Goal: Task Accomplishment & Management: Manage account settings

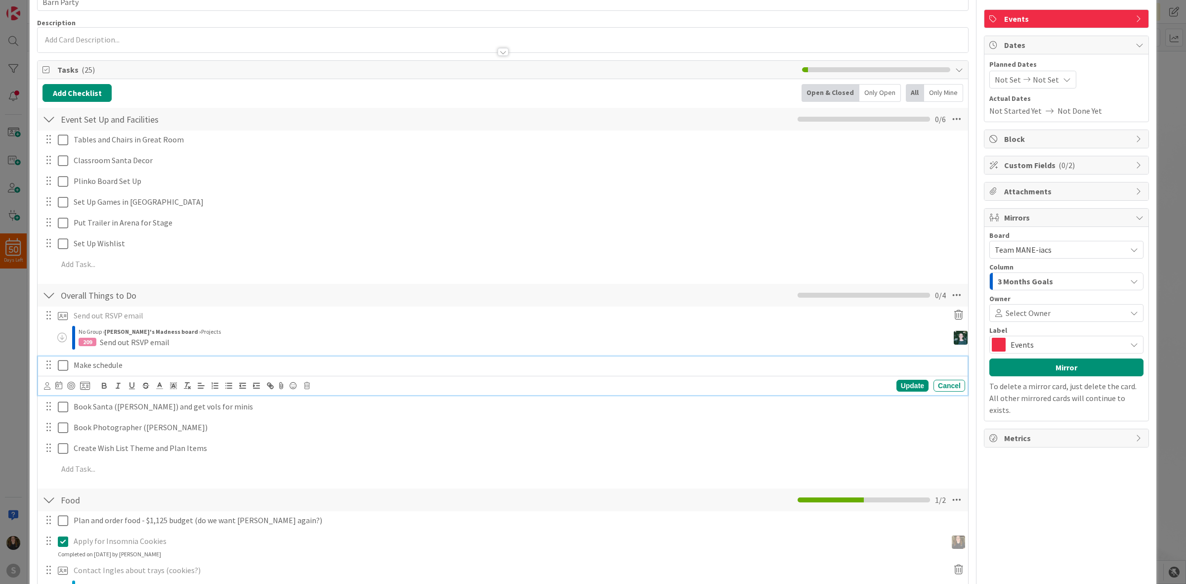
click at [152, 364] on p "Make schedule" at bounding box center [518, 364] width 888 height 11
click at [419, 492] on div "Food Checklist Name 4 / 64 Food 1 / 2" at bounding box center [503, 499] width 931 height 23
click at [62, 391] on icon at bounding box center [63, 386] width 10 height 12
click at [63, 411] on icon at bounding box center [63, 407] width 10 height 12
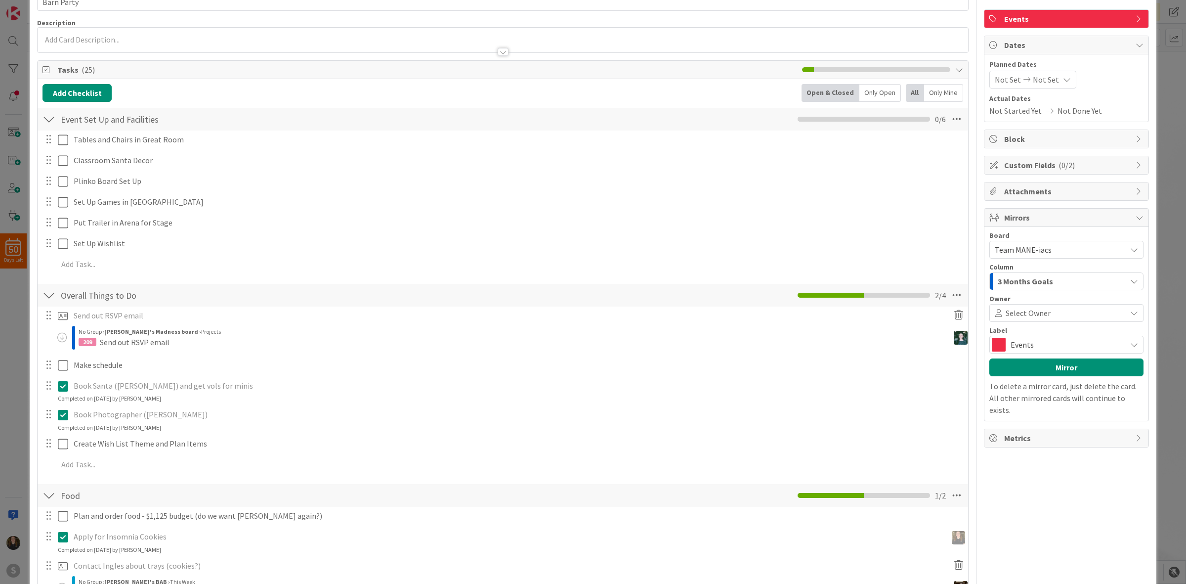
click at [61, 412] on icon at bounding box center [63, 415] width 10 height 12
click at [63, 388] on icon at bounding box center [63, 386] width 10 height 12
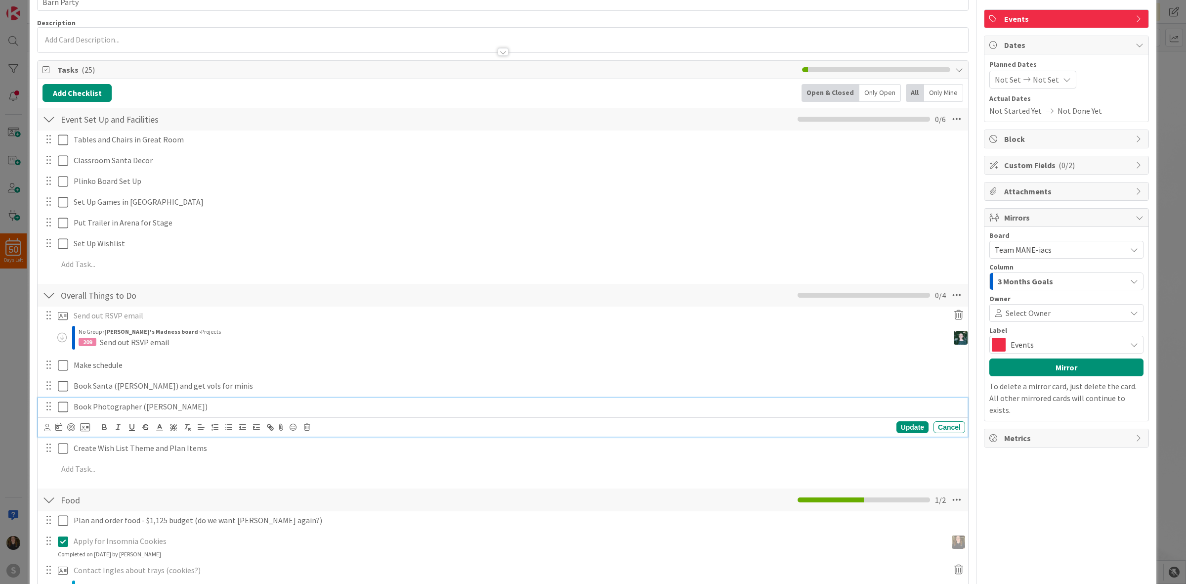
click at [60, 429] on div "Book Photographer ([PERSON_NAME]) Update Cancel" at bounding box center [503, 417] width 930 height 39
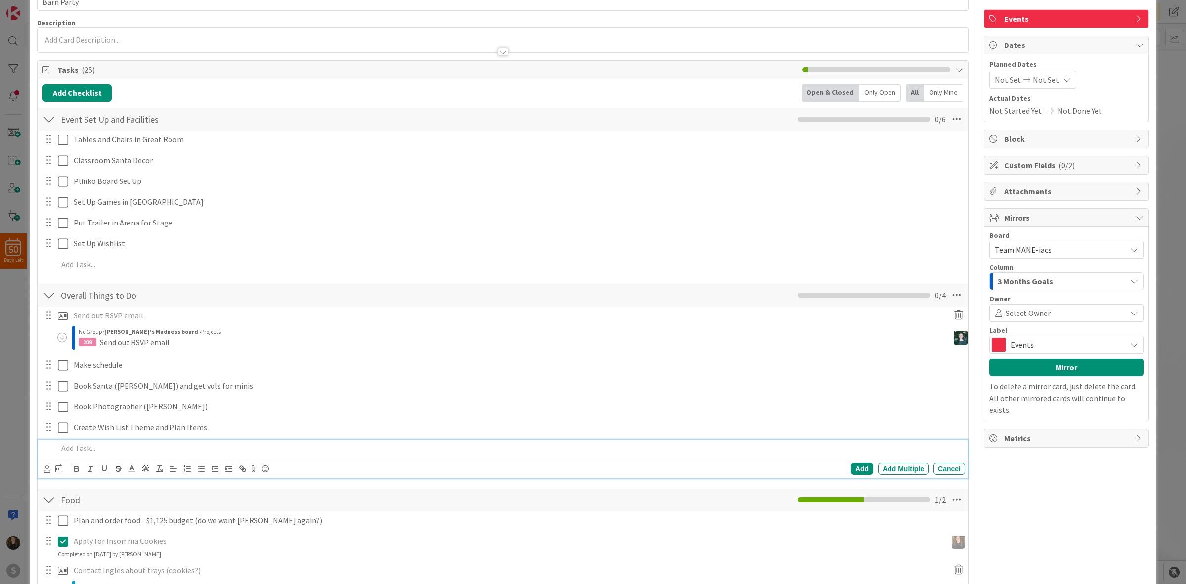
click at [93, 470] on div "Add Add Multiple Cancel" at bounding box center [503, 458] width 930 height 39
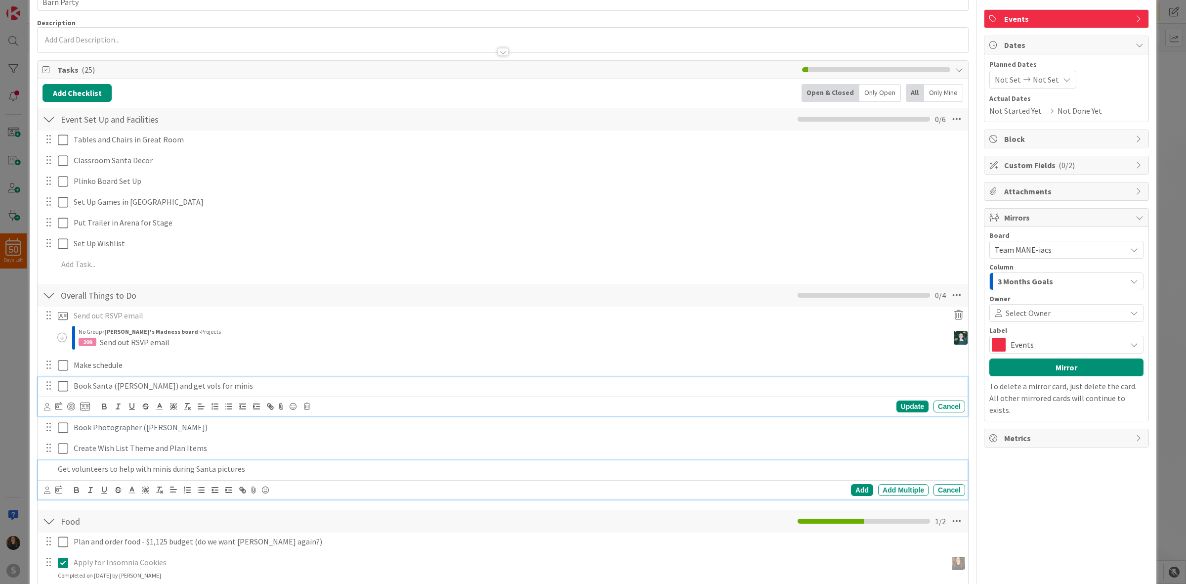
click at [209, 394] on div "Book Santa ([PERSON_NAME]) and get vols for minis Update Cancel" at bounding box center [503, 396] width 930 height 39
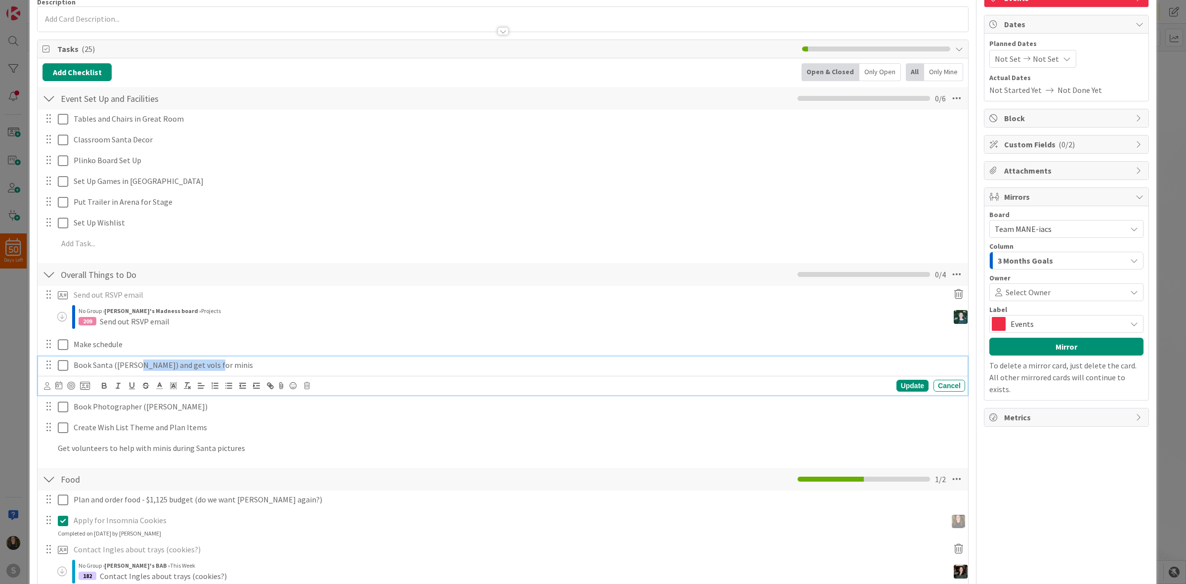
drag, startPoint x: 225, startPoint y: 366, endPoint x: 136, endPoint y: 371, distance: 88.6
click at [136, 371] on p "Book Santa ([PERSON_NAME]) and get vols for minis" at bounding box center [518, 364] width 888 height 11
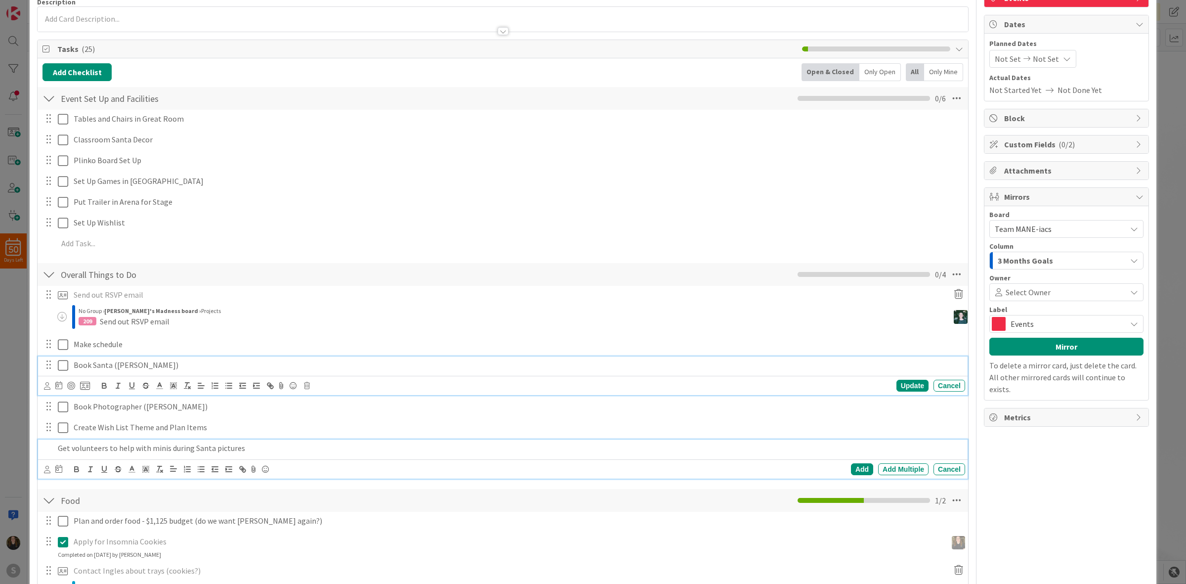
click at [388, 445] on p "Get volunteers to help with minis during Santa pictures" at bounding box center [509, 447] width 903 height 11
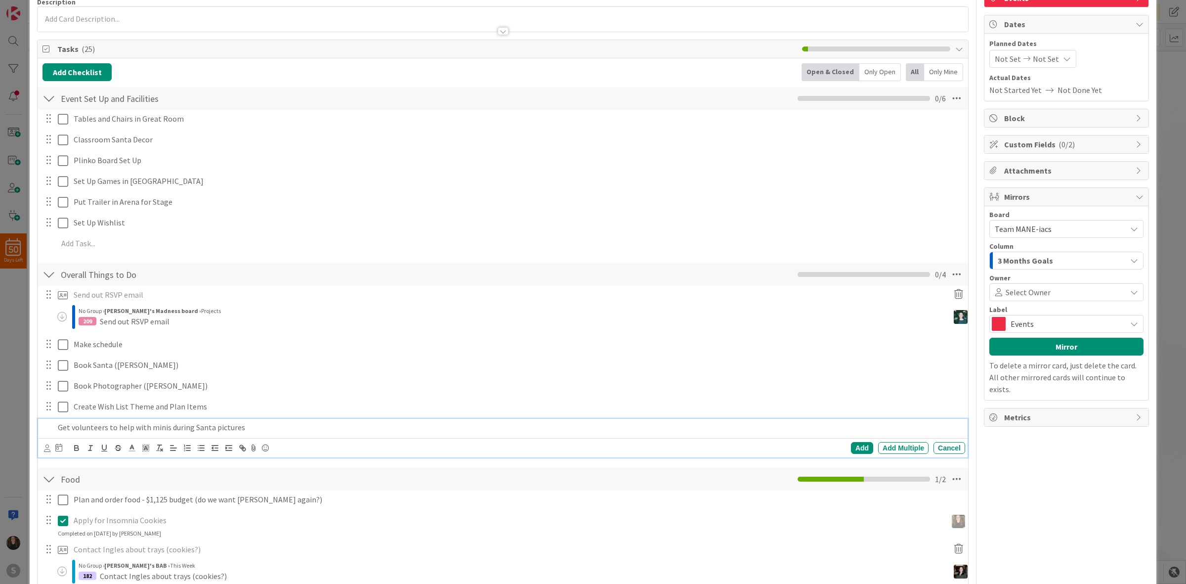
scroll to position [62, 0]
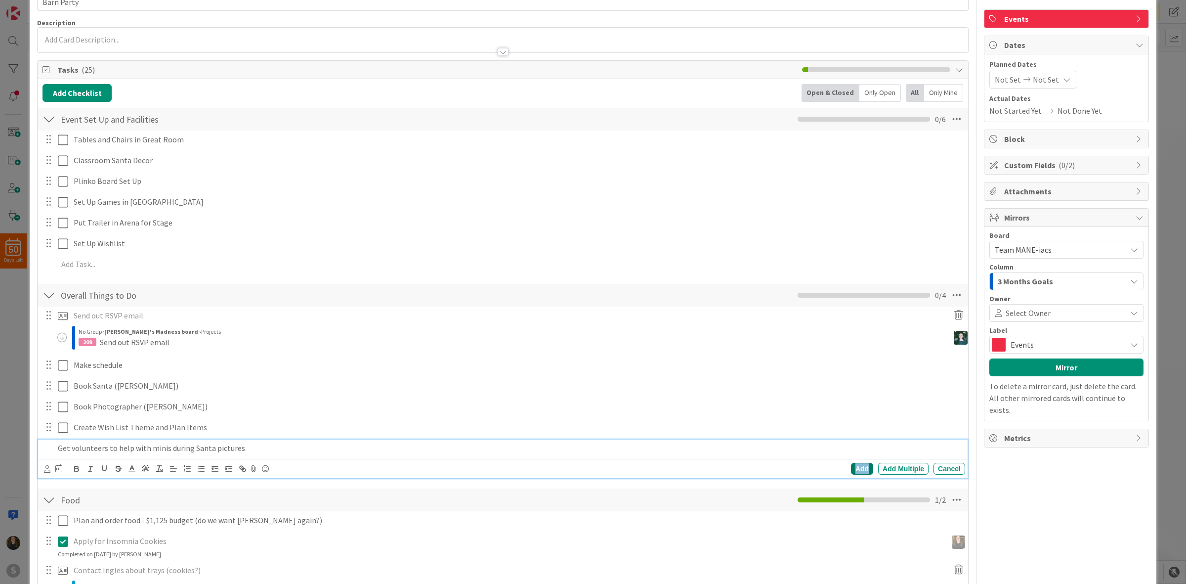
click at [851, 470] on div "Add" at bounding box center [862, 469] width 22 height 12
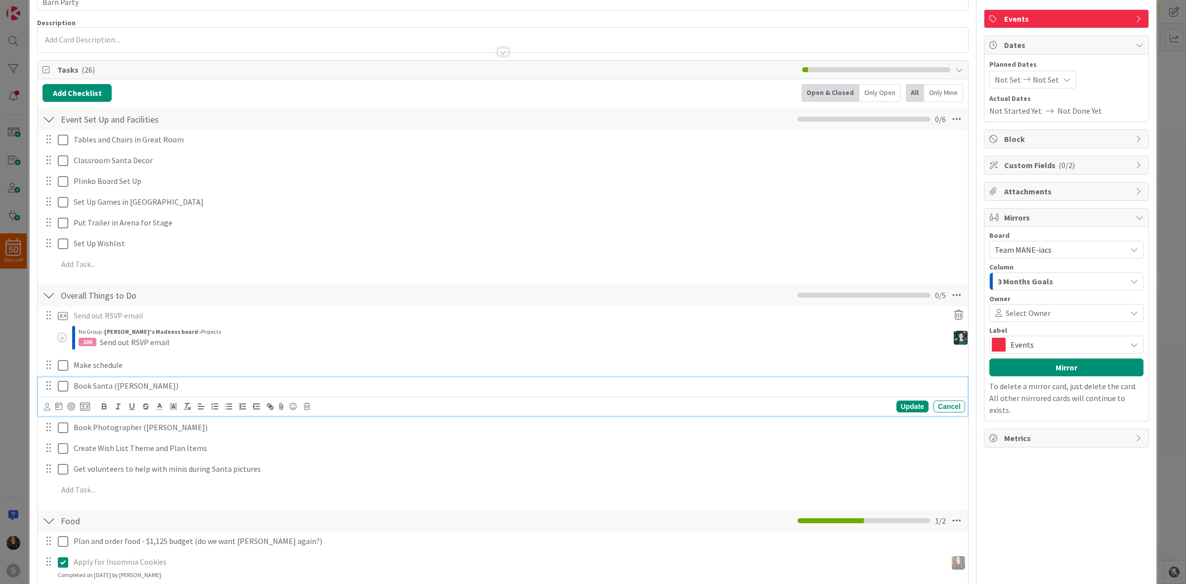
click at [63, 388] on icon at bounding box center [63, 386] width 10 height 12
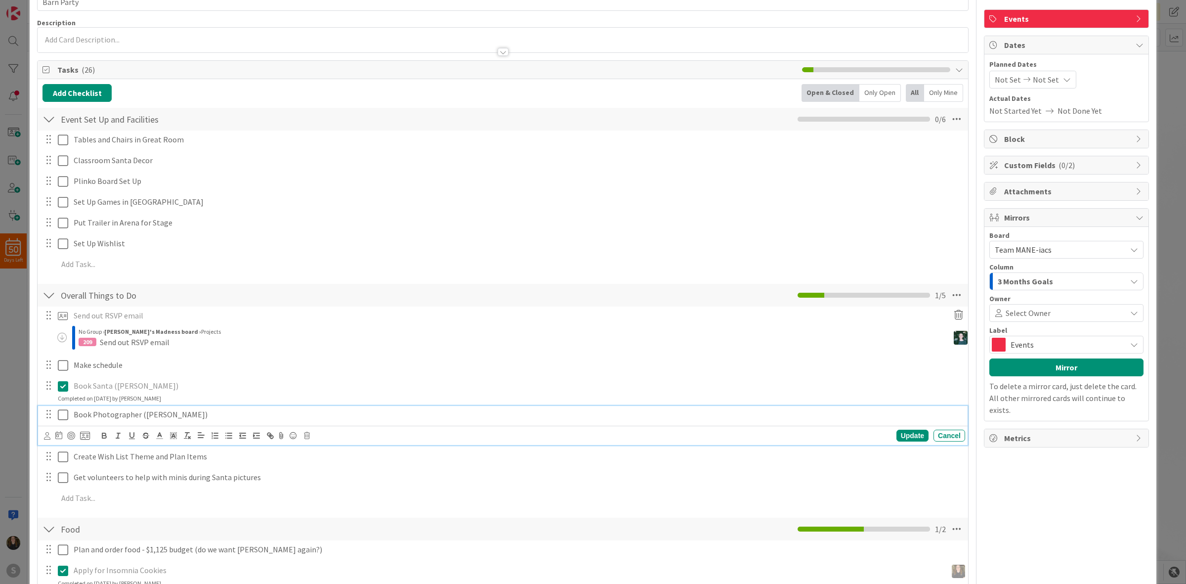
click at [65, 416] on icon at bounding box center [63, 415] width 10 height 12
click at [62, 416] on icon at bounding box center [63, 415] width 10 height 12
click at [62, 417] on icon at bounding box center [63, 415] width 10 height 12
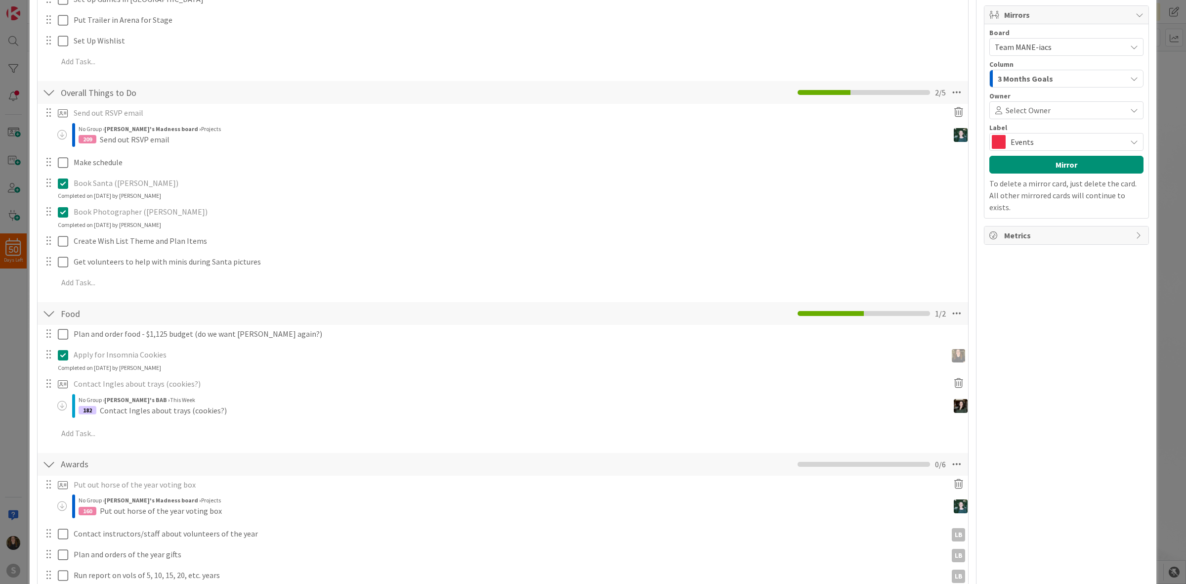
scroll to position [262, 0]
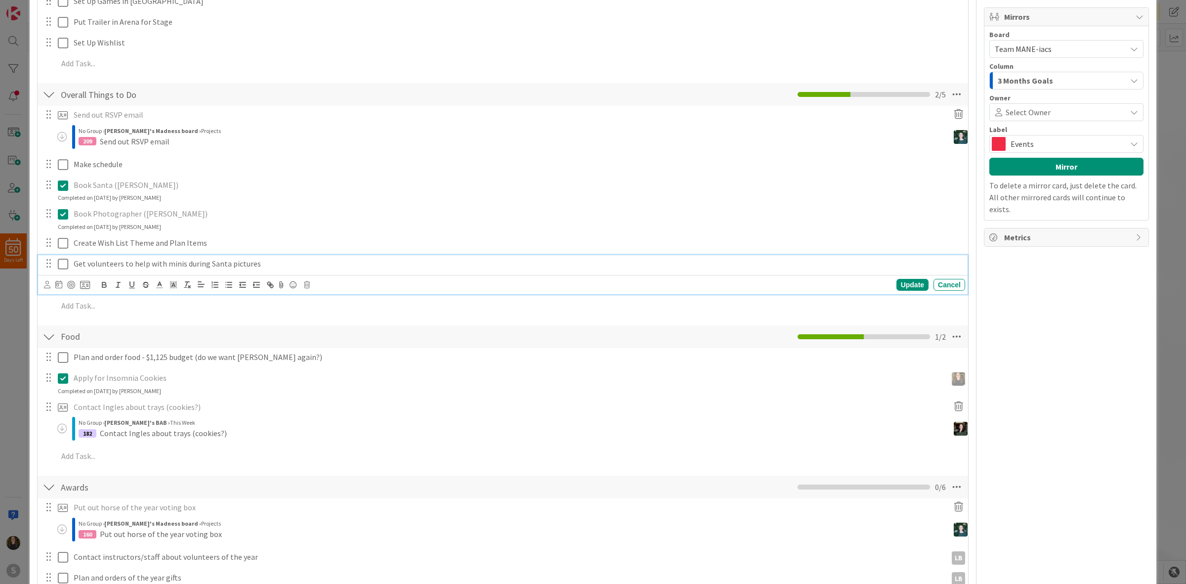
click at [181, 262] on p "Get volunteers to help with minis during Santa pictures" at bounding box center [518, 263] width 888 height 11
click at [85, 287] on icon at bounding box center [85, 284] width 10 height 9
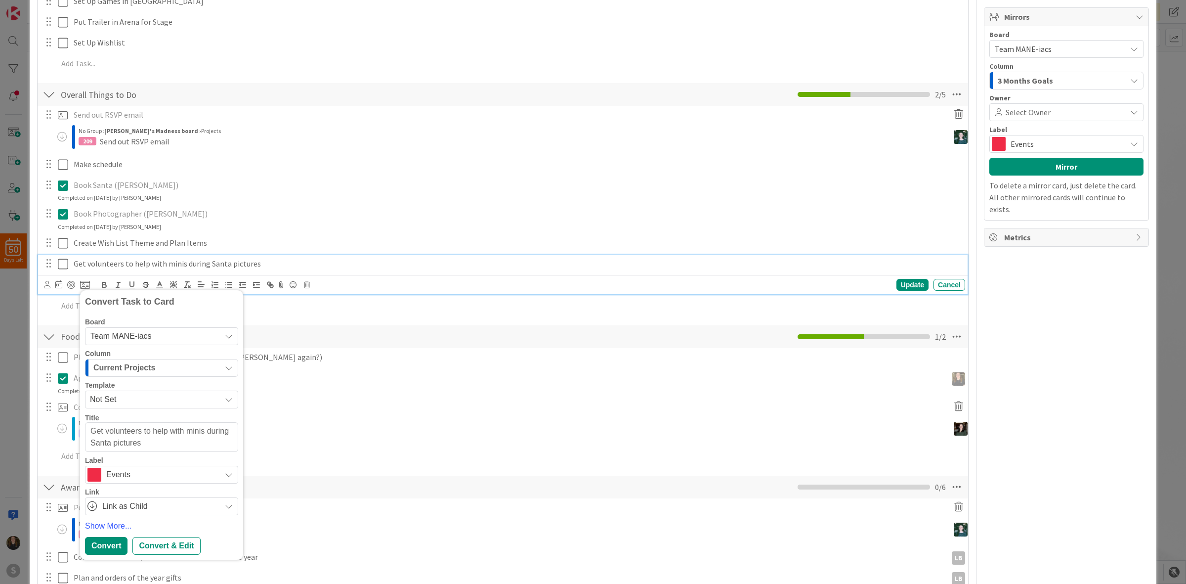
click at [407, 330] on div "Food Checklist Name 4 / 64 Food 1 / 2" at bounding box center [503, 336] width 931 height 23
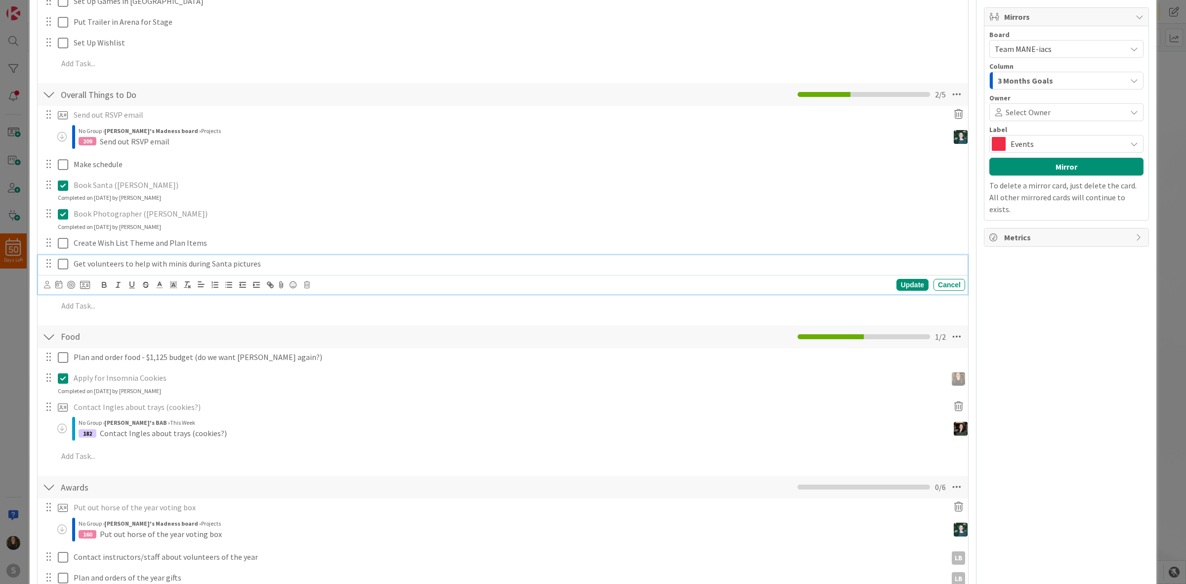
click at [133, 268] on p "Get volunteers to help with minis during Santa pictures" at bounding box center [518, 263] width 888 height 11
click at [49, 288] on icon at bounding box center [47, 284] width 6 height 7
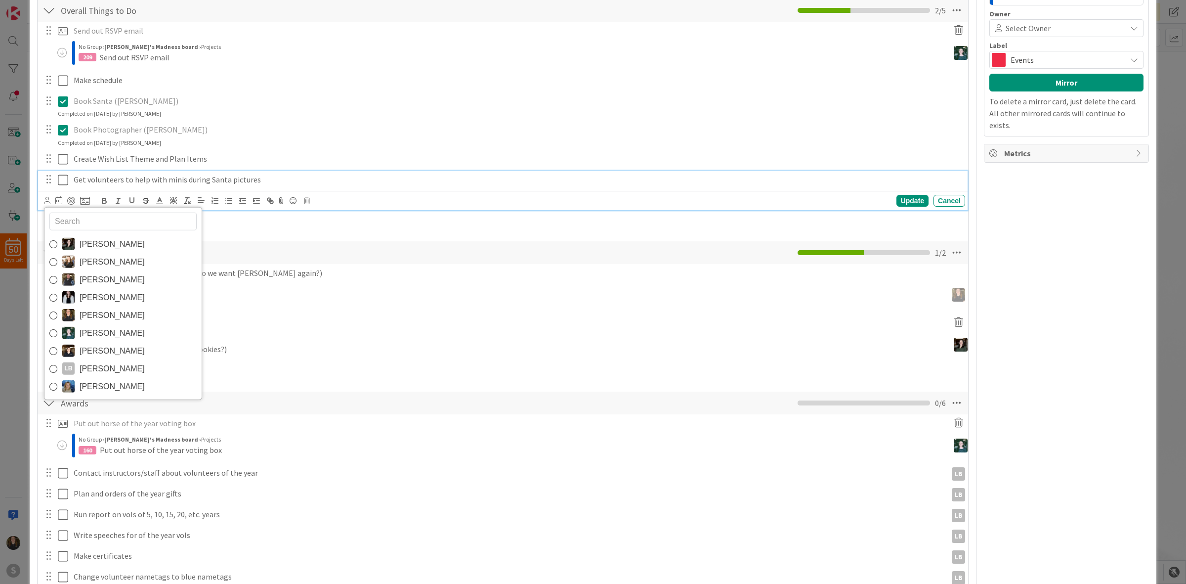
scroll to position [386, 0]
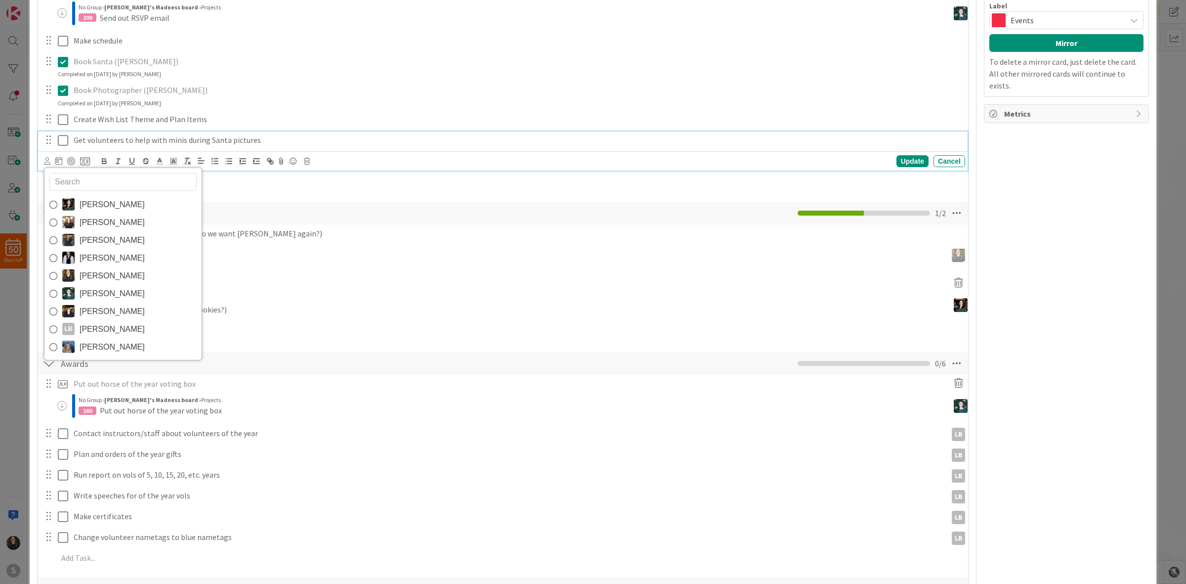
click at [335, 206] on div "Food Checklist Name 4 / 64 Food 1 / 2" at bounding box center [503, 213] width 931 height 23
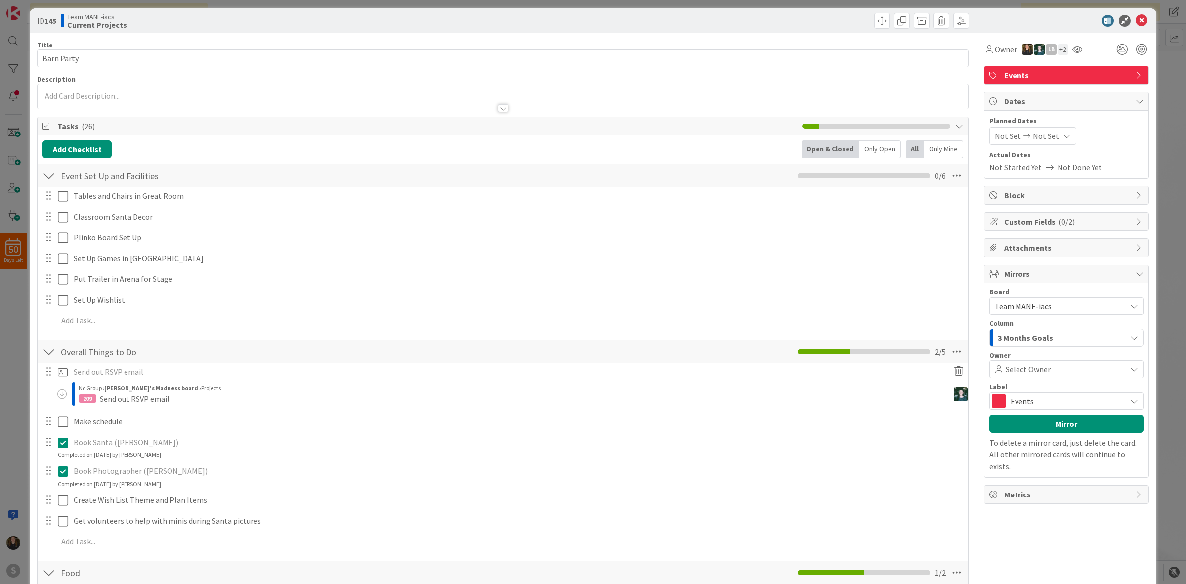
scroll to position [0, 0]
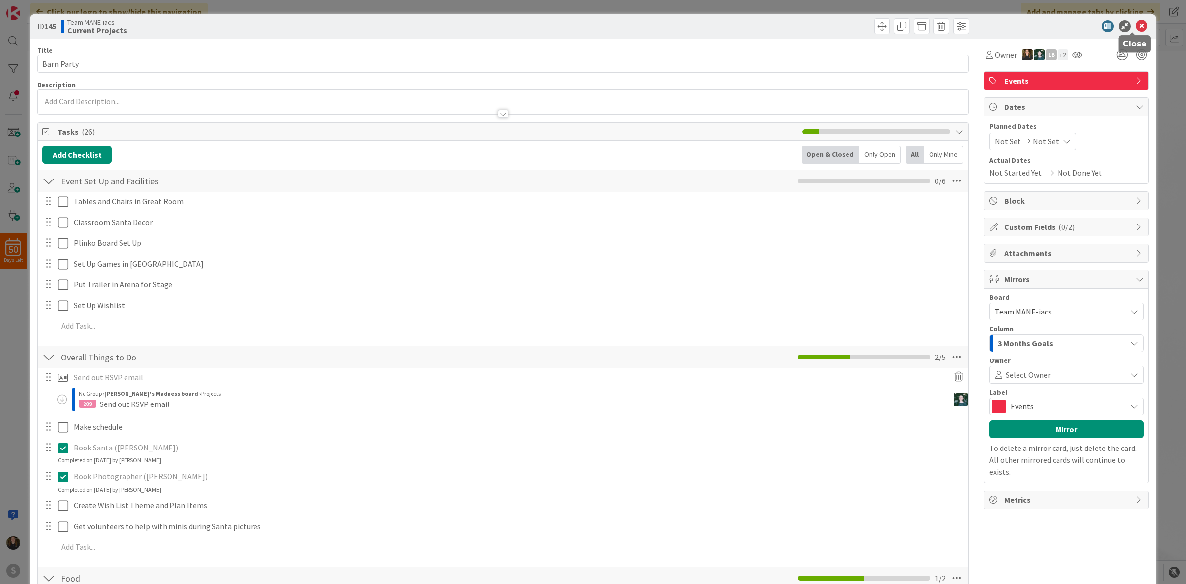
click at [1136, 28] on icon at bounding box center [1142, 26] width 12 height 12
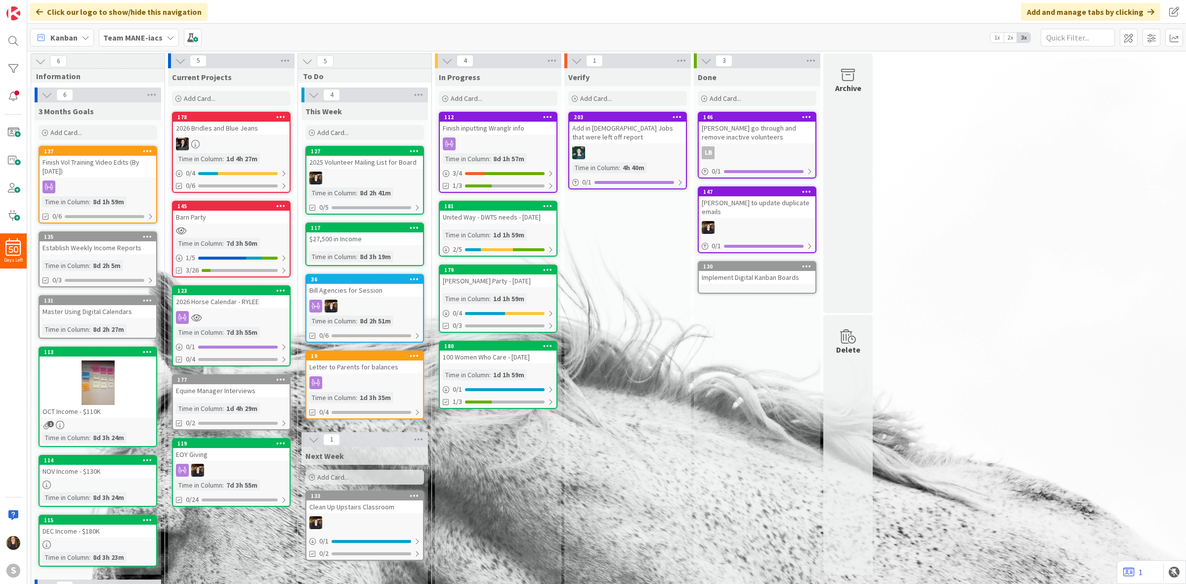
click at [157, 45] on div "Team MANE-iacs" at bounding box center [139, 38] width 80 height 18
click at [155, 38] on b "Team MANE-iacs" at bounding box center [132, 38] width 59 height 10
click at [164, 130] on div "6 Information 6 3 Months Goals Add Card... 137 Finish Vol Training Video Edits …" at bounding box center [98, 393] width 134 height 680
click at [161, 142] on div "6 3 Months Goals Add Card... 137 Finish Vol Training Video Edits (By [DATE]) Ti…" at bounding box center [97, 333] width 129 height 492
click at [167, 37] on icon at bounding box center [171, 38] width 8 height 8
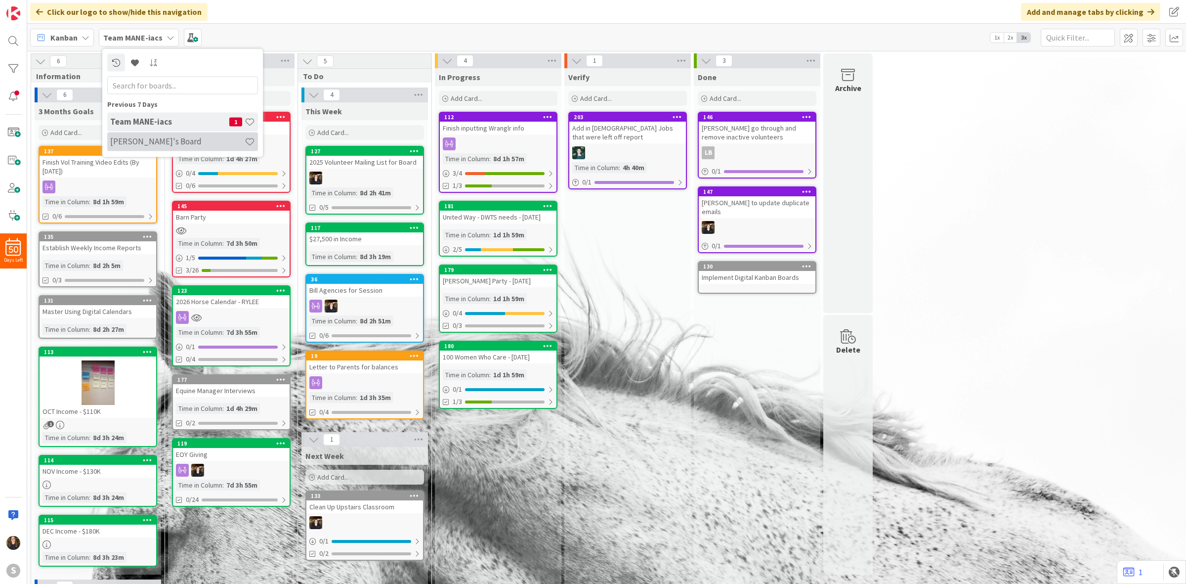
click at [154, 139] on h4 "[PERSON_NAME]'s Board" at bounding box center [177, 141] width 134 height 10
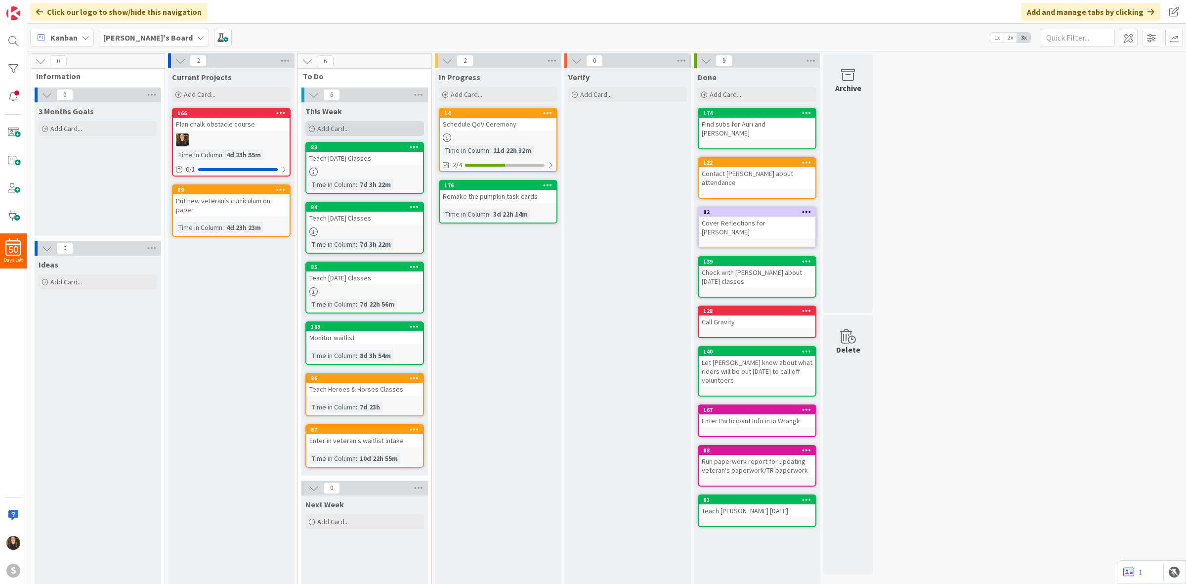
drag, startPoint x: 255, startPoint y: 265, endPoint x: 375, endPoint y: 134, distance: 177.7
click at [375, 134] on div "Add Card..." at bounding box center [364, 128] width 119 height 15
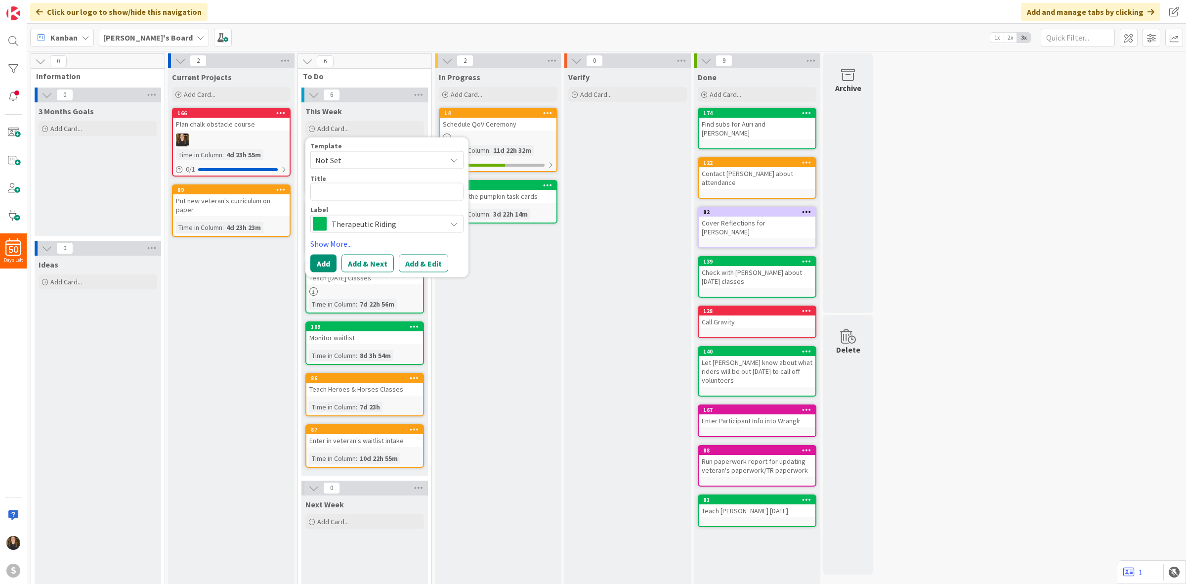
drag, startPoint x: 408, startPoint y: 94, endPoint x: 409, endPoint y: 75, distance: 19.8
click at [408, 92] on div "6" at bounding box center [364, 94] width 127 height 15
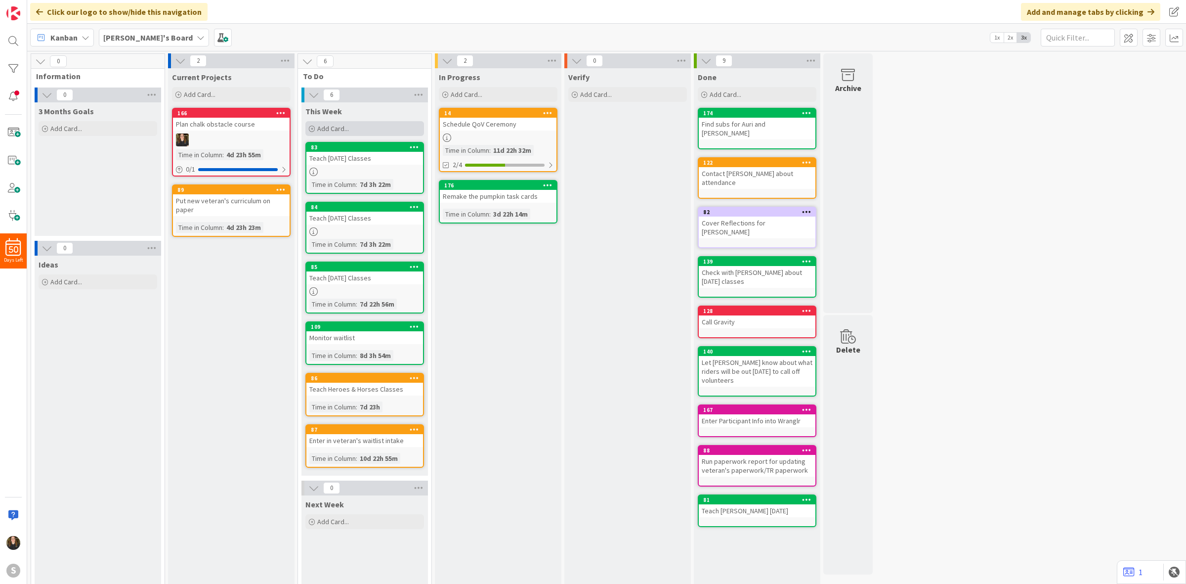
click at [320, 124] on span "Add Card..." at bounding box center [333, 128] width 32 height 9
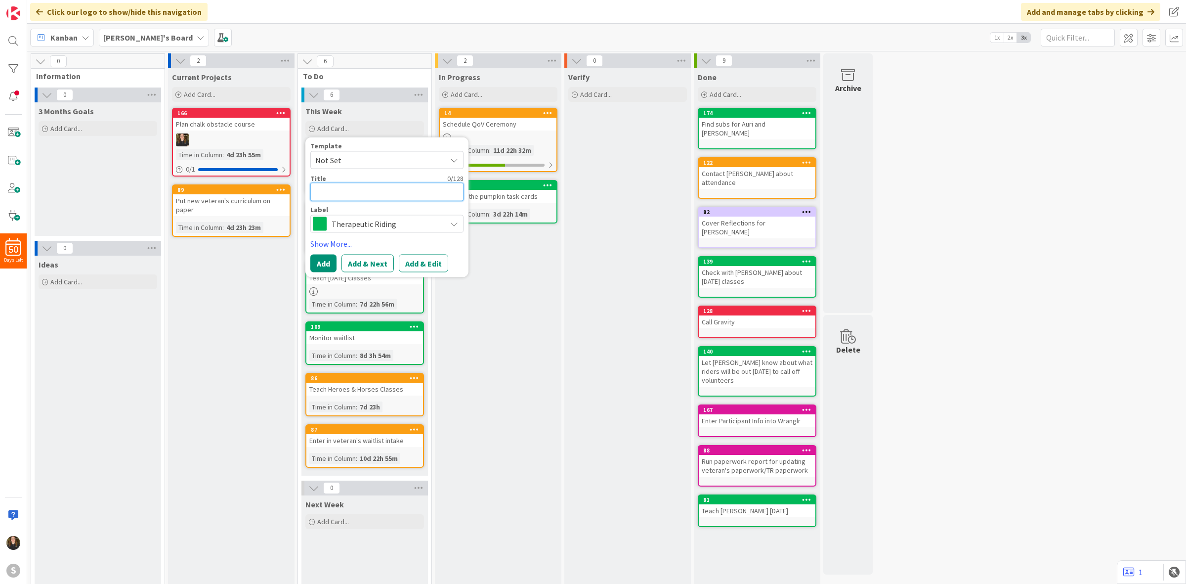
type textarea "x"
type textarea "I"
type textarea "x"
type textarea "In"
type textarea "x"
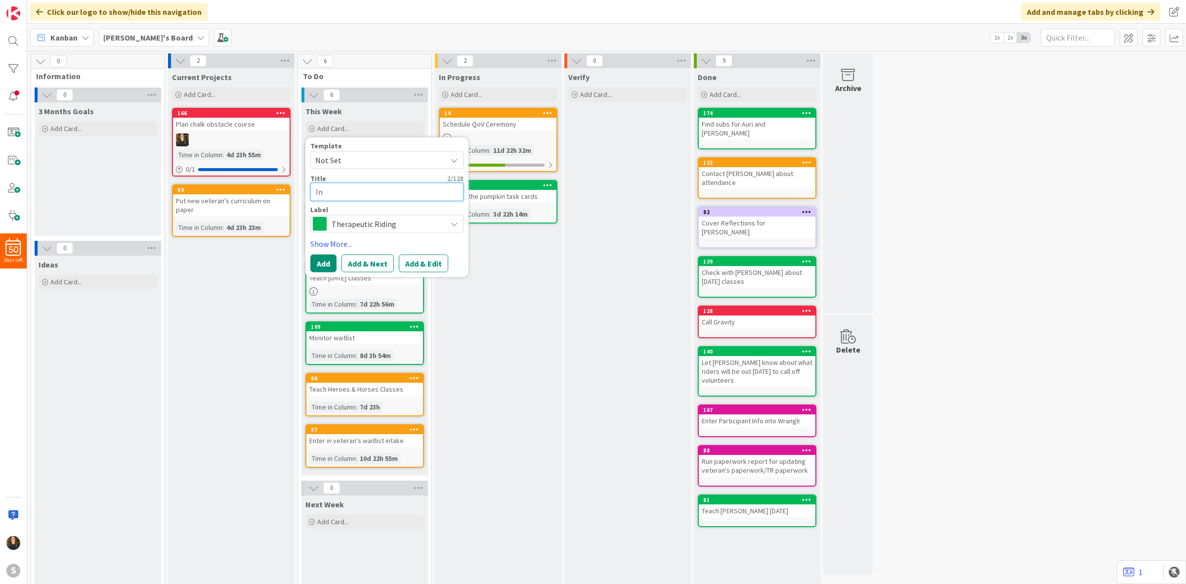
type textarea "Inp"
type textarea "x"
type textarea "Input"
type textarea "x"
type textarea "Input"
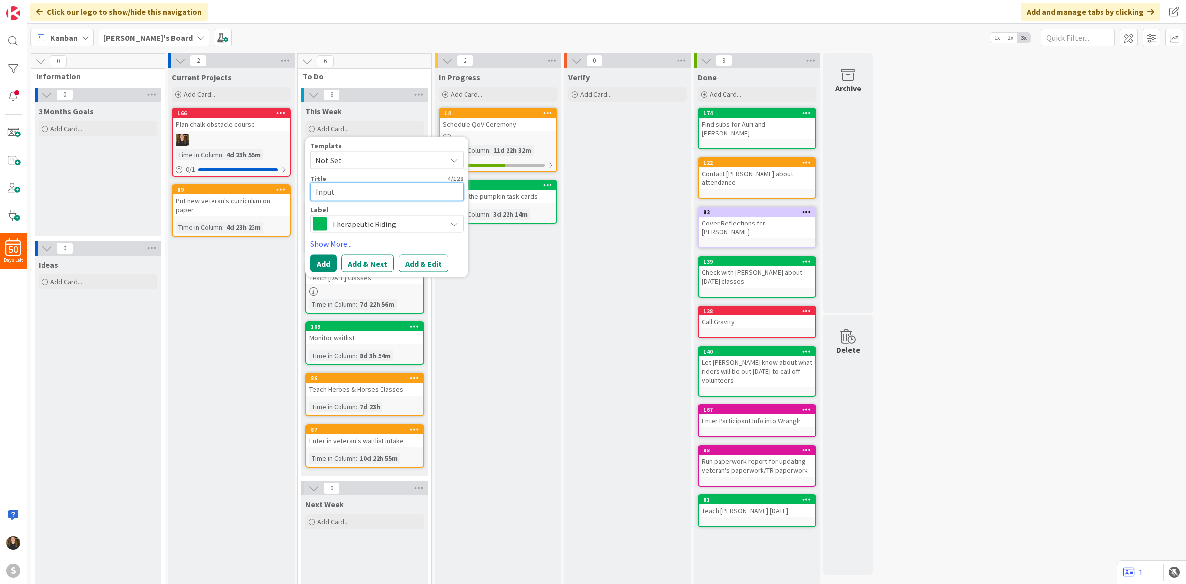
type textarea "x"
type textarea "Input P"
type textarea "x"
type textarea "Input Pa"
type textarea "x"
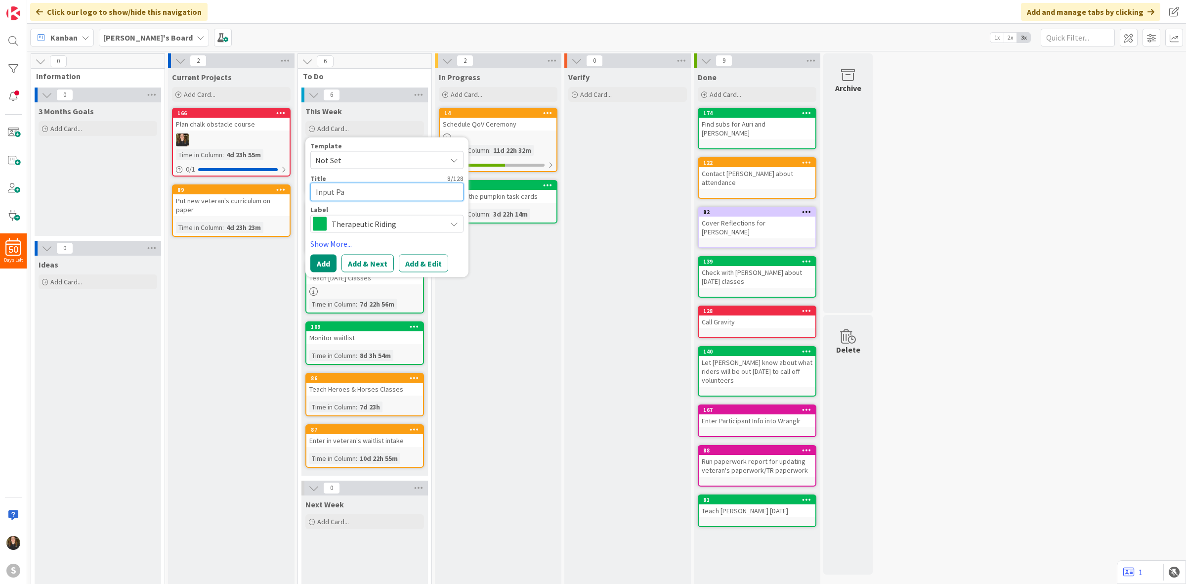
type textarea "Input Par"
type textarea "x"
type textarea "Input Part"
type textarea "x"
type textarea "Input Parti"
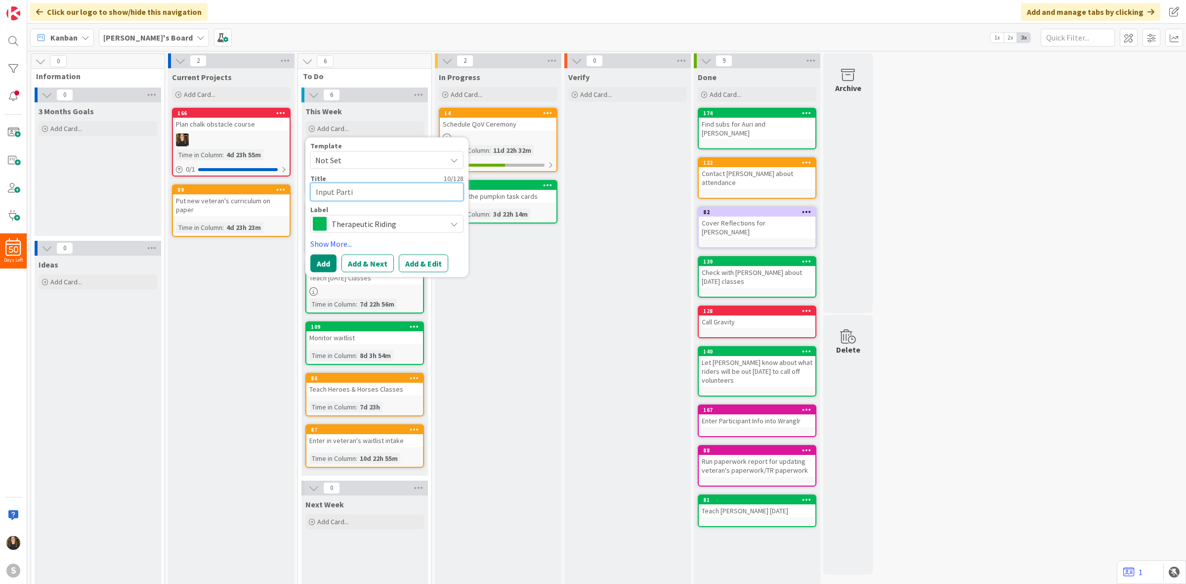
type textarea "x"
type textarea "Input Partic"
type textarea "x"
type textarea "Input Partici"
type textarea "x"
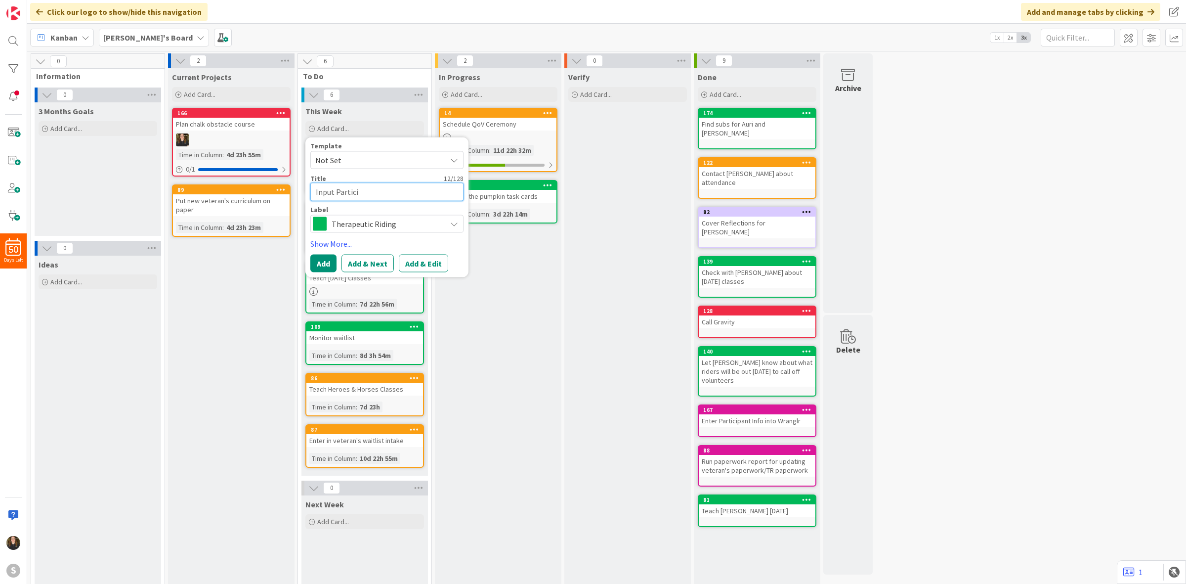
type textarea "Input Particip"
type textarea "x"
type textarea "Input Participa"
type textarea "x"
type textarea "Input Participan"
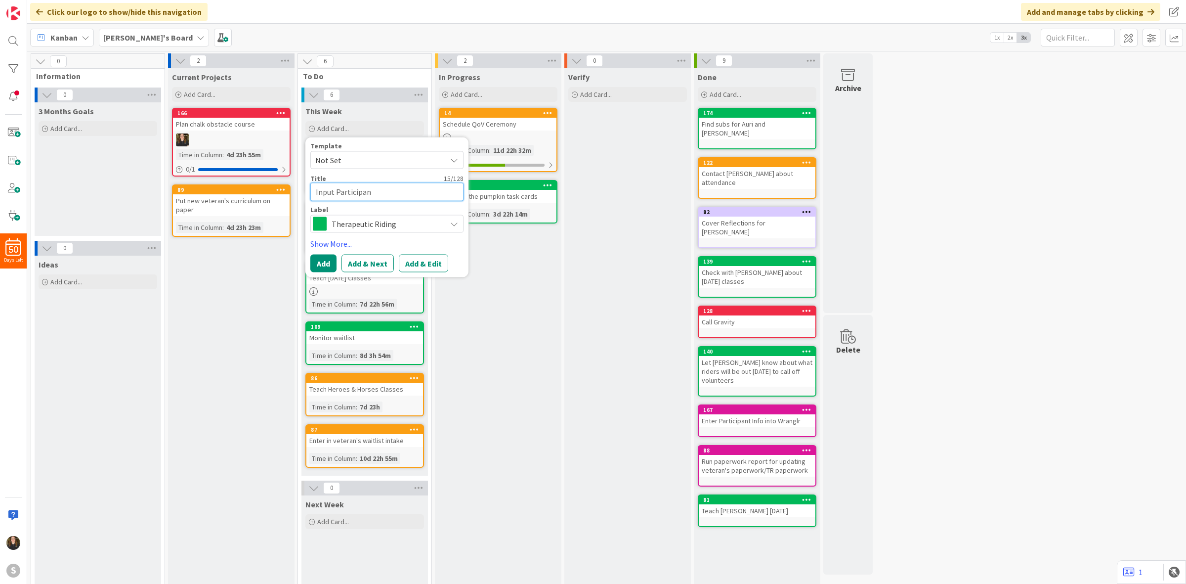
type textarea "x"
type textarea "Input Participant"
type textarea "x"
type textarea "Input Participant"
type textarea "x"
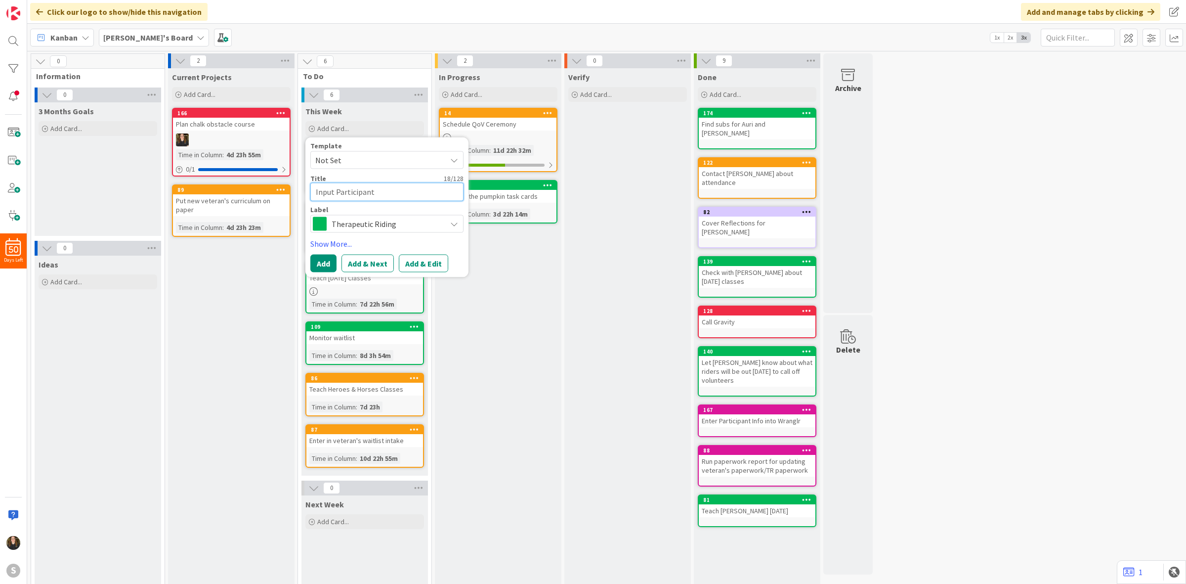
type textarea "Input Participant I"
type textarea "x"
type textarea "Input Participant In"
type textarea "x"
type textarea "Input Participant I"
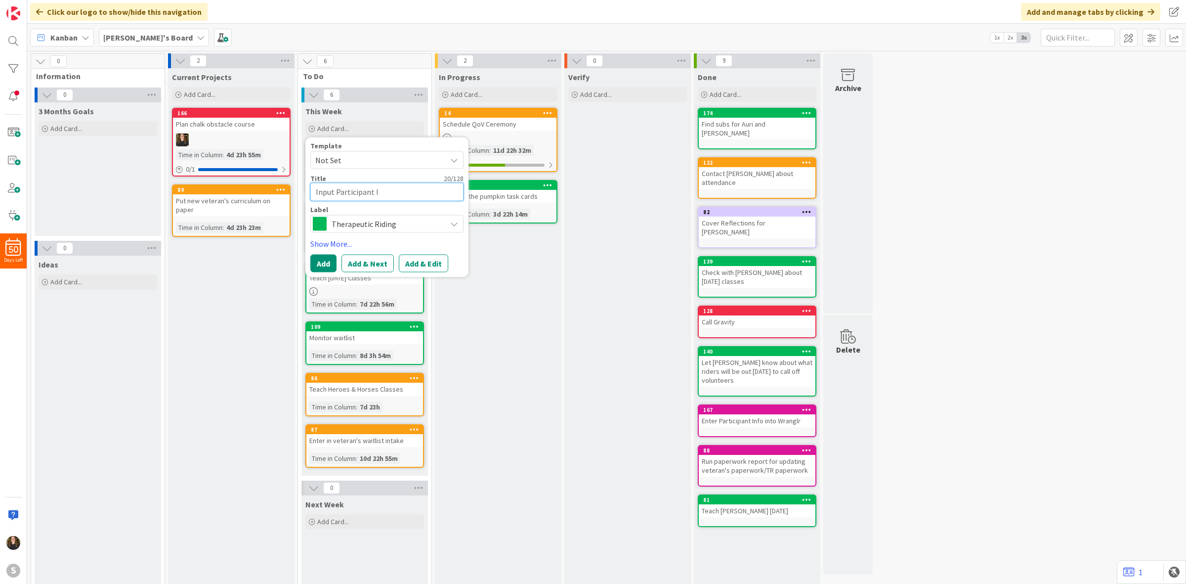
type textarea "x"
type textarea "Input Participant"
type textarea "x"
type textarea "Input Participant I"
type textarea "x"
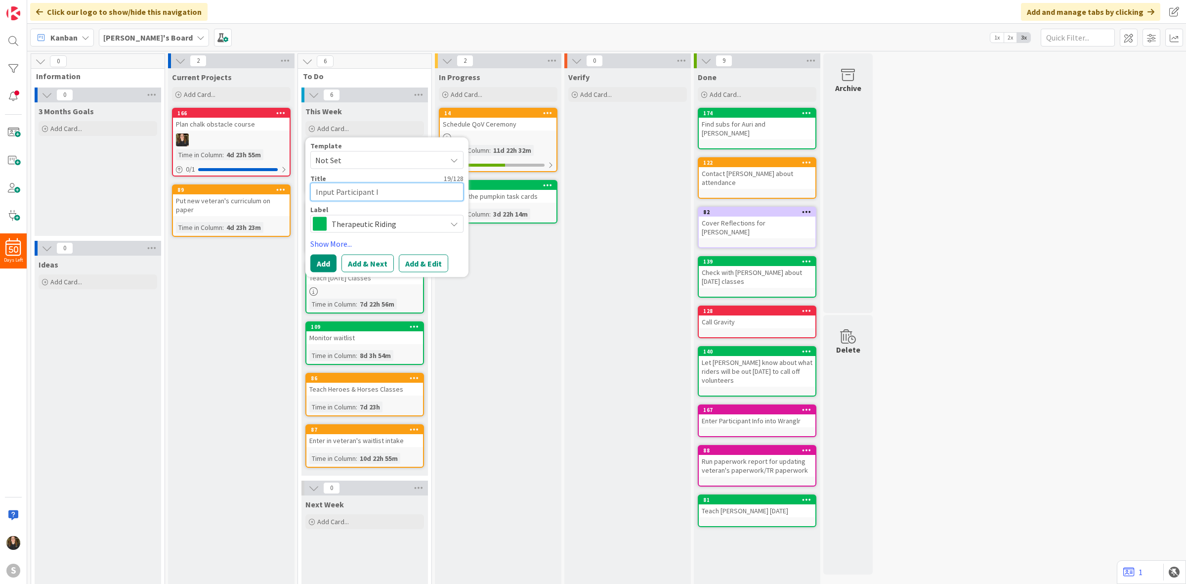
type textarea "Input Participant In"
type textarea "x"
type textarea "Input Participant Inf"
type textarea "x"
type textarea "Input Participant Info"
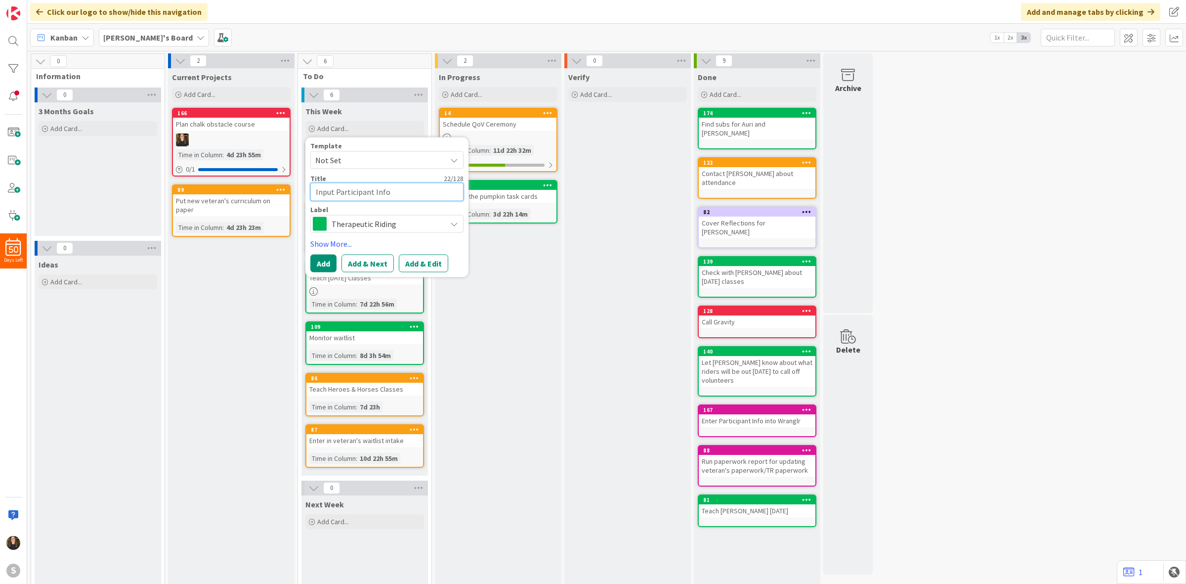
type textarea "x"
type textarea "Input Participant Infor"
type textarea "x"
type textarea "Input Participant Infor"
type textarea "x"
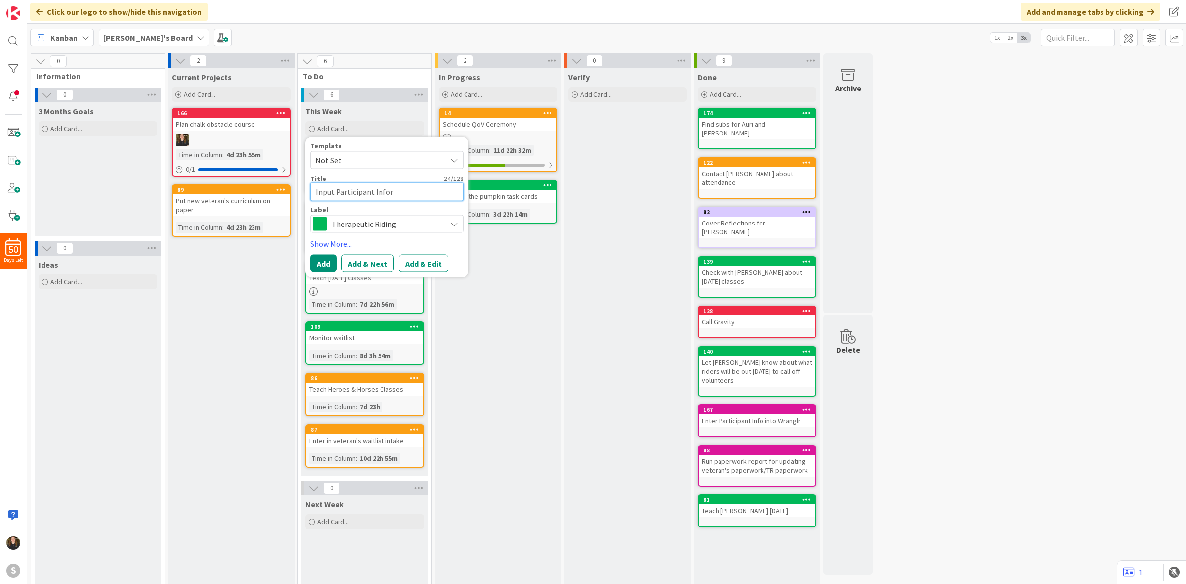
type textarea "Input Participant Infor"
type textarea "x"
type textarea "Input Participant Info"
type textarea "x"
type textarea "Input Participant Info"
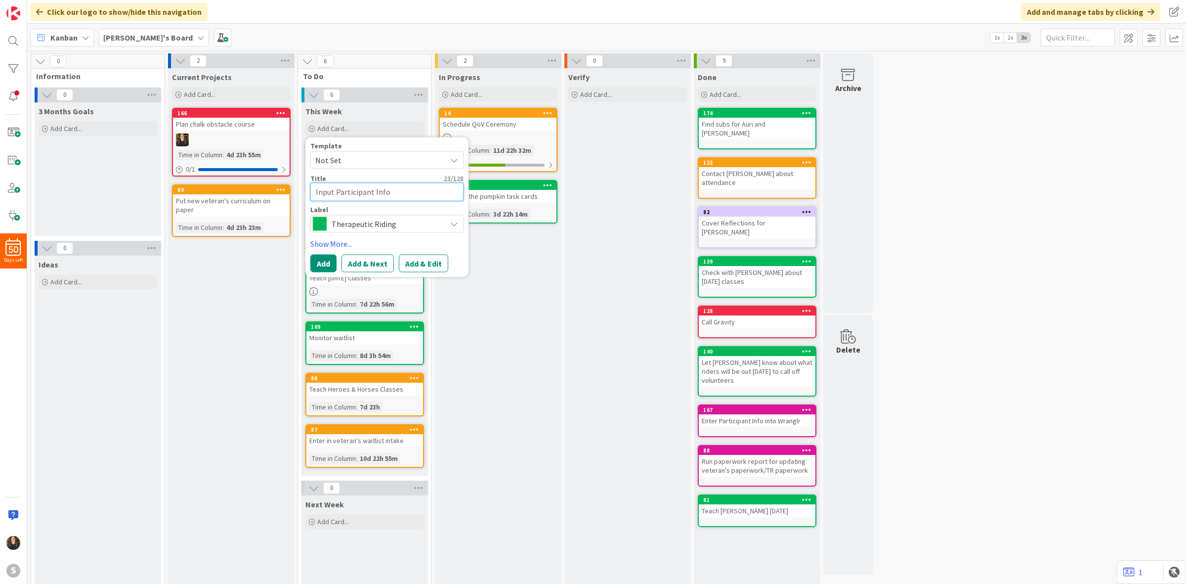
type textarea "x"
type textarea "Input Participant Info i"
type textarea "x"
type textarea "Input Participant Info in"
type textarea "x"
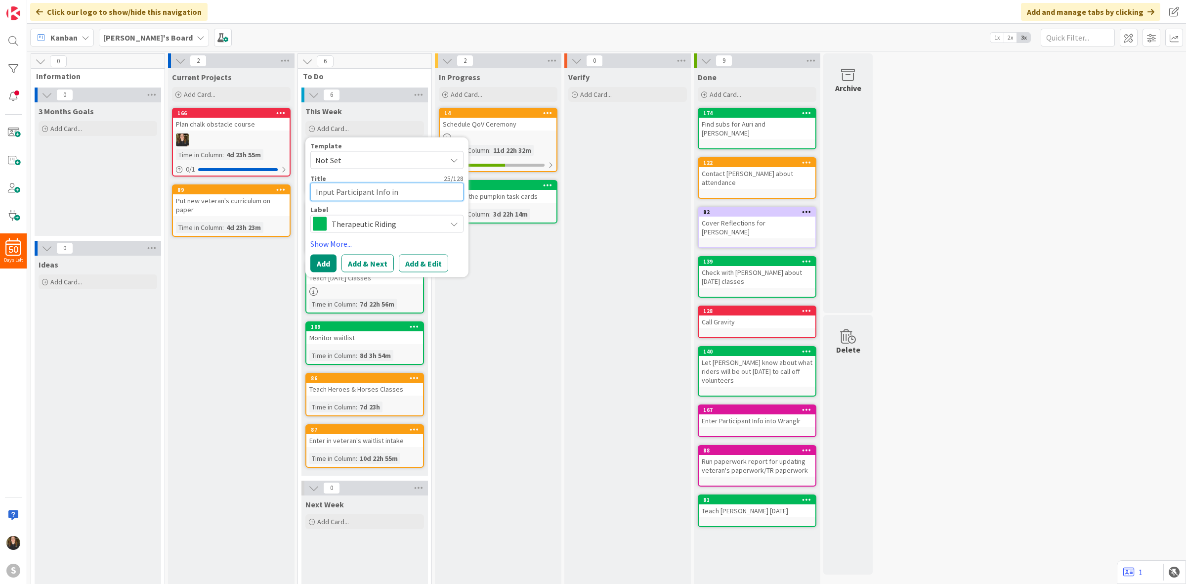
type textarea "Input Participant Info int"
type textarea "x"
type textarea "Input Participant Info into"
type textarea "x"
type textarea "Input Participant Info into"
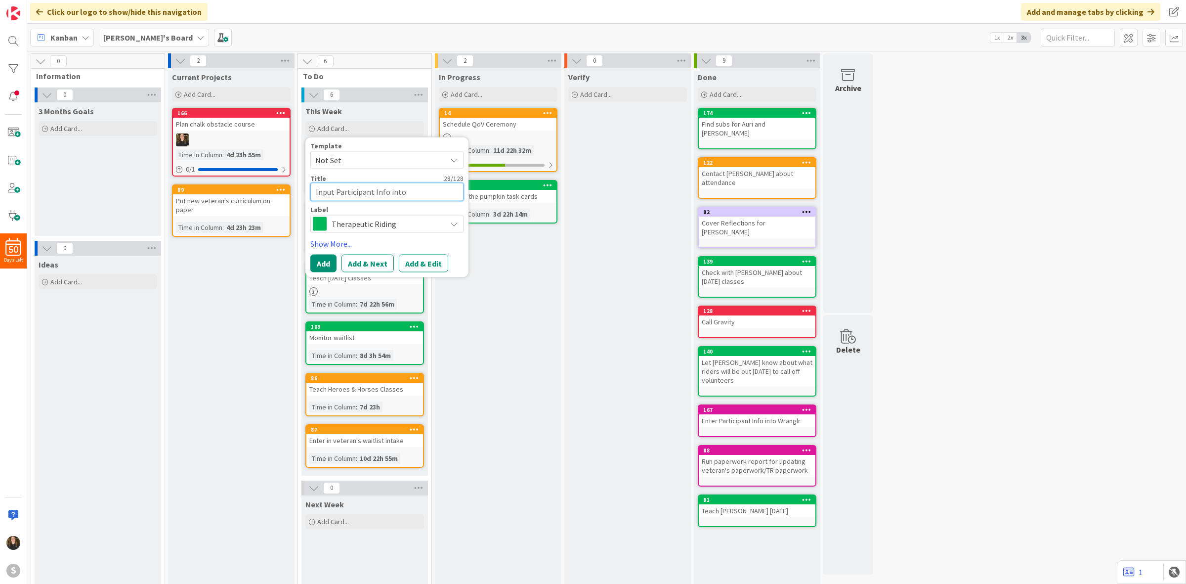
type textarea "x"
type textarea "Input Participant Info into W"
type textarea "x"
type textarea "Input Participant Info into Wt"
type textarea "x"
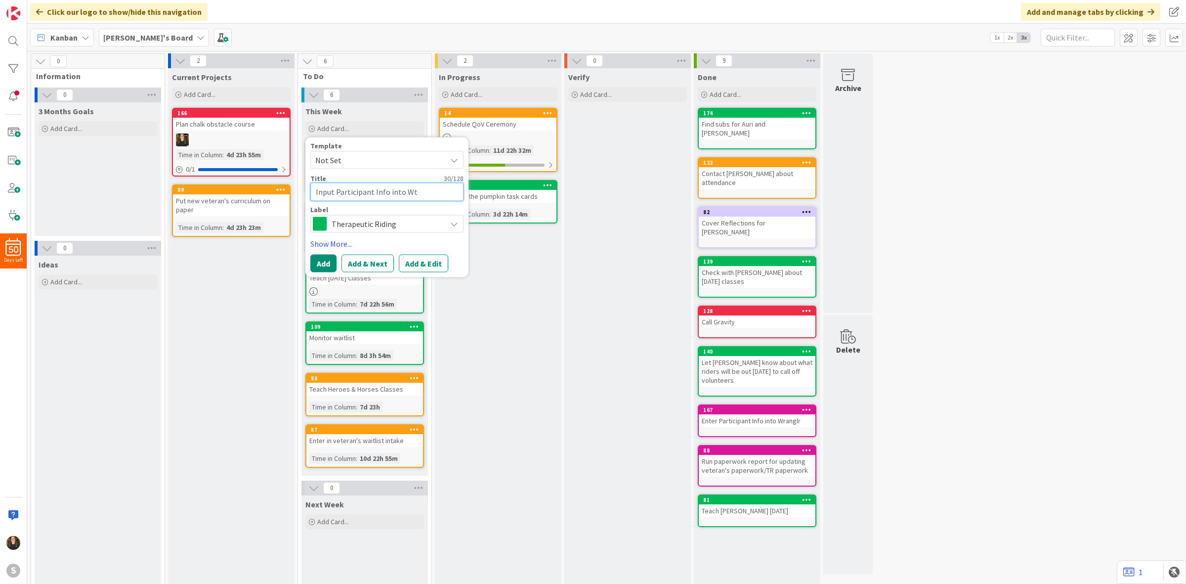
type textarea "Input Participant Info into W"
type textarea "x"
type textarea "Input Participant Info into Wr"
type textarea "x"
type textarea "Input Participant Info into Wra"
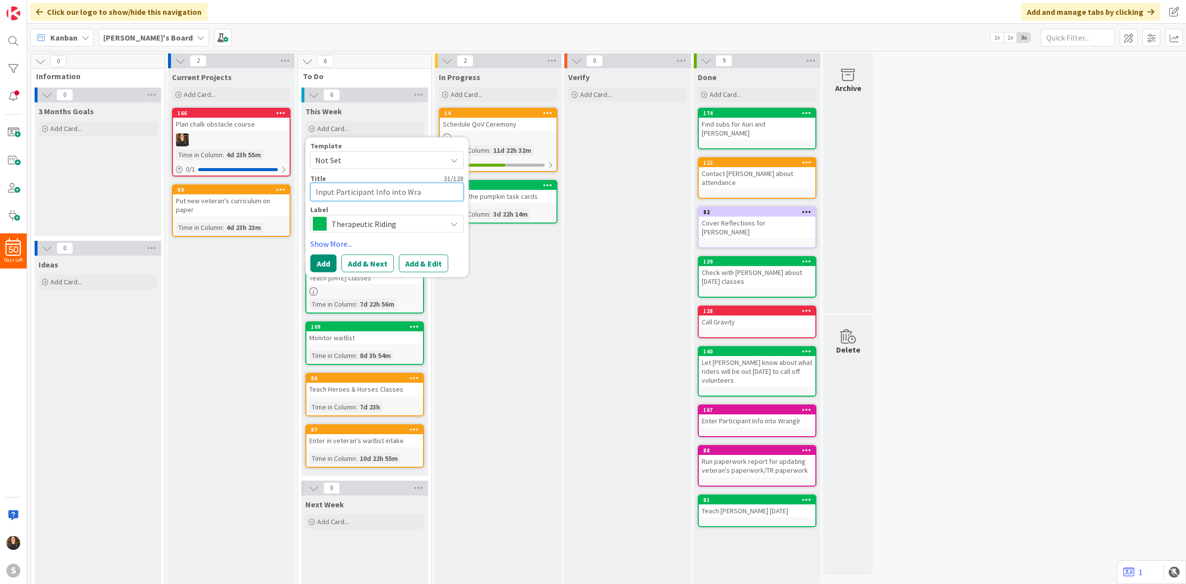
type textarea "x"
type textarea "Input Participant Info into Wran"
type textarea "x"
type textarea "Input Participant Info into Wrang"
type textarea "x"
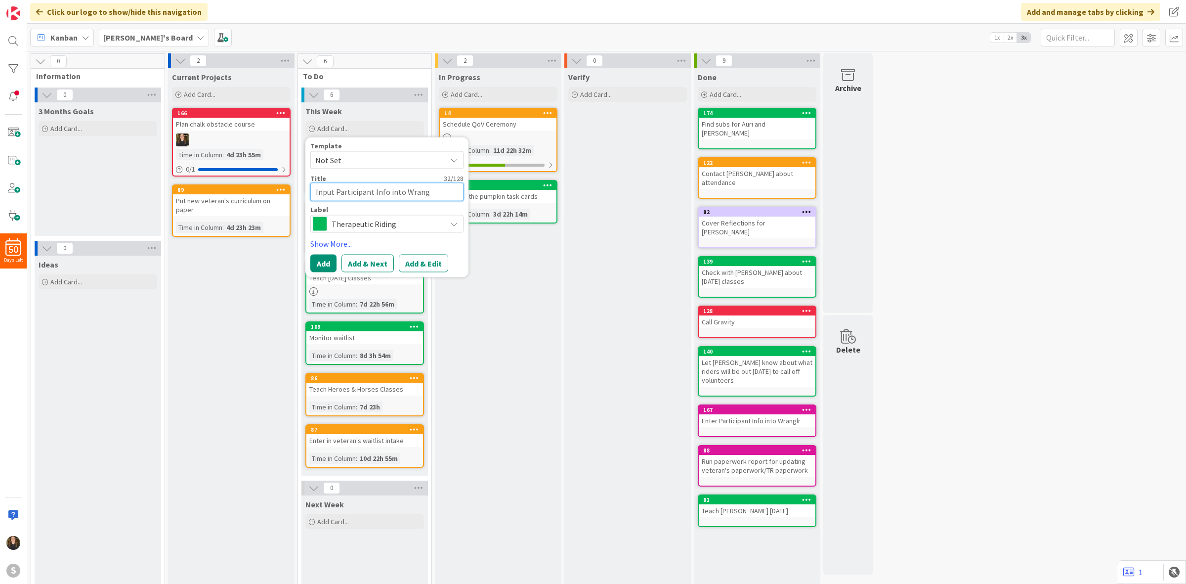
type textarea "Input Participant Info into Wrangl"
type textarea "x"
type textarea "Input Participant Info into Wranglr"
click at [322, 268] on button "Add" at bounding box center [323, 263] width 26 height 18
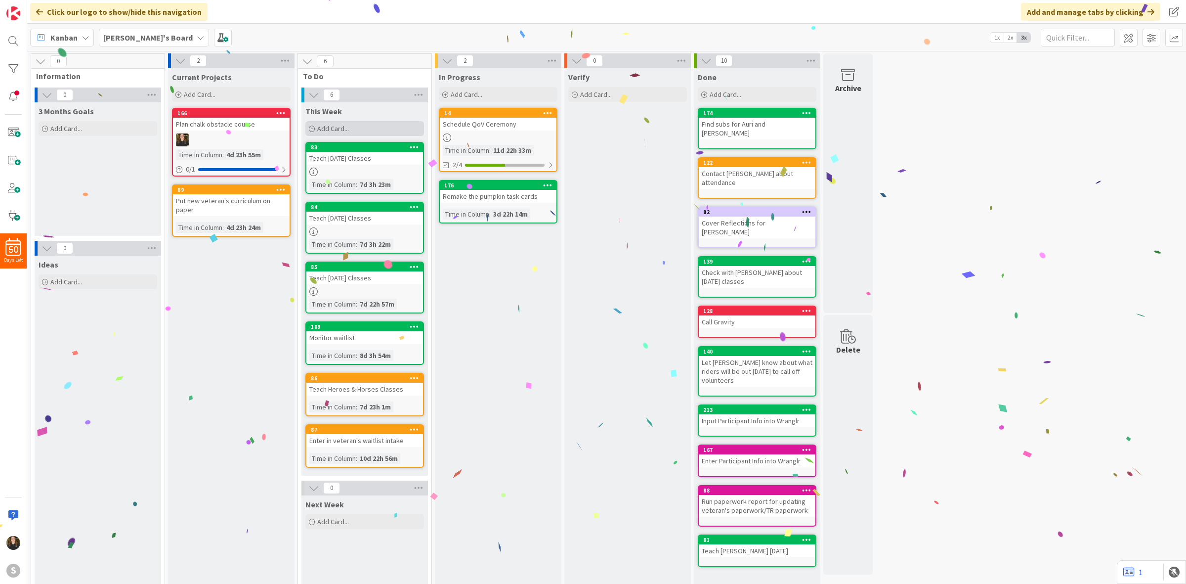
click at [339, 128] on span "Add Card..." at bounding box center [333, 128] width 32 height 9
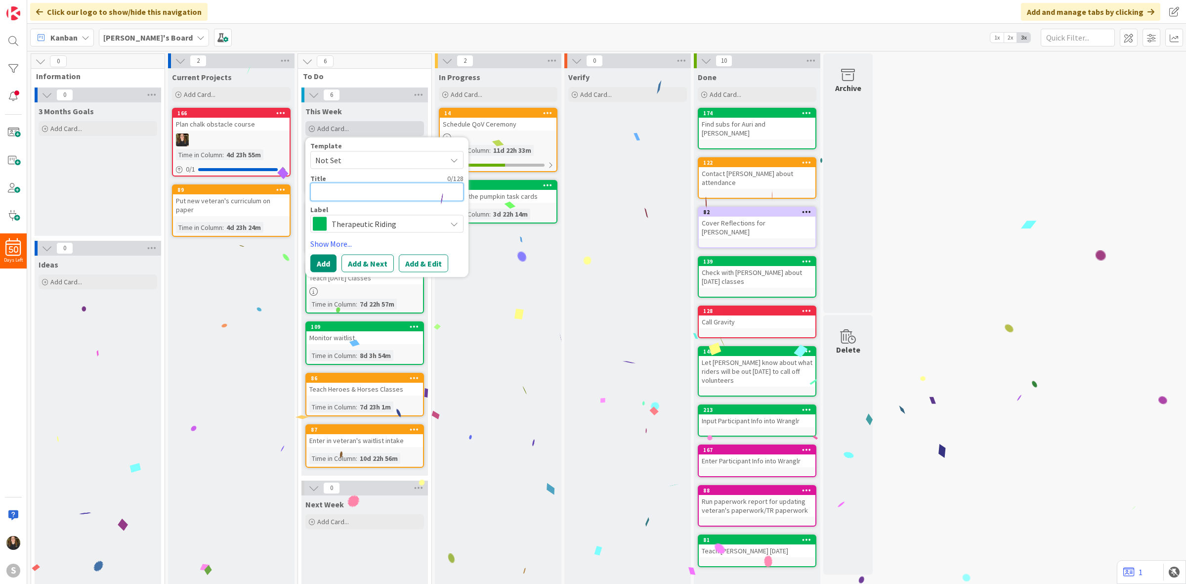
type textarea "x"
type textarea "S"
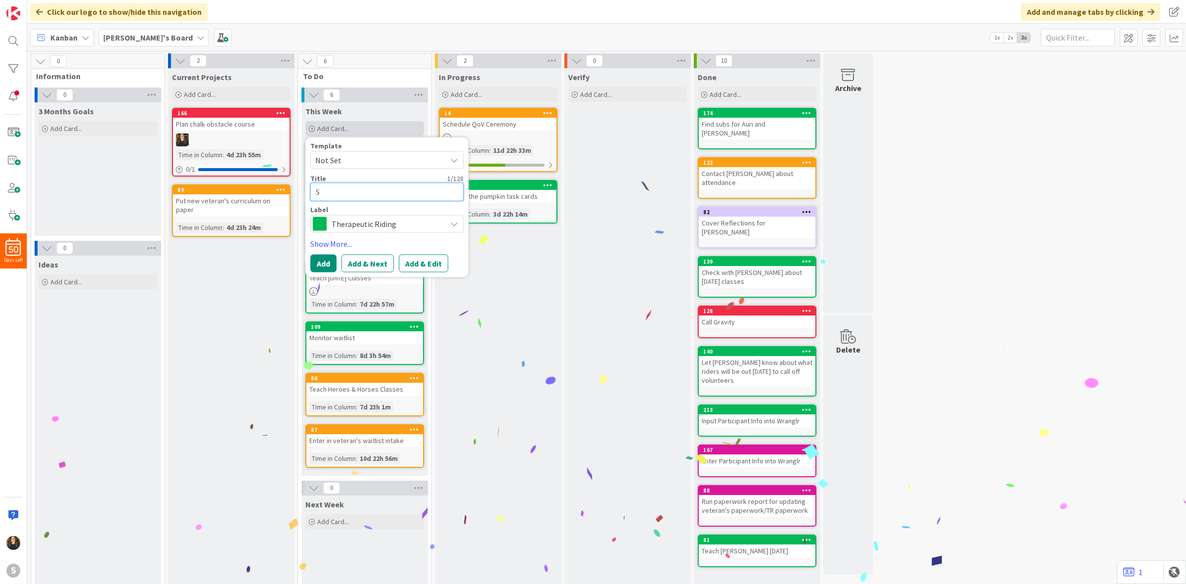
type textarea "x"
type textarea "Se"
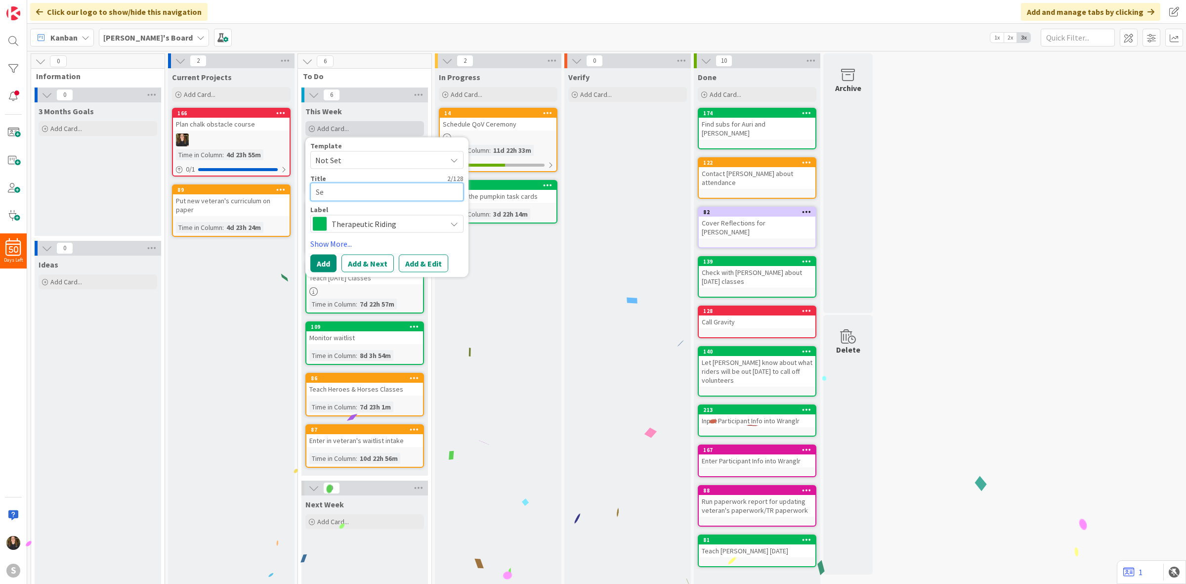
type textarea "x"
type textarea "Sen"
type textarea "x"
type textarea "[PERSON_NAME]"
type textarea "x"
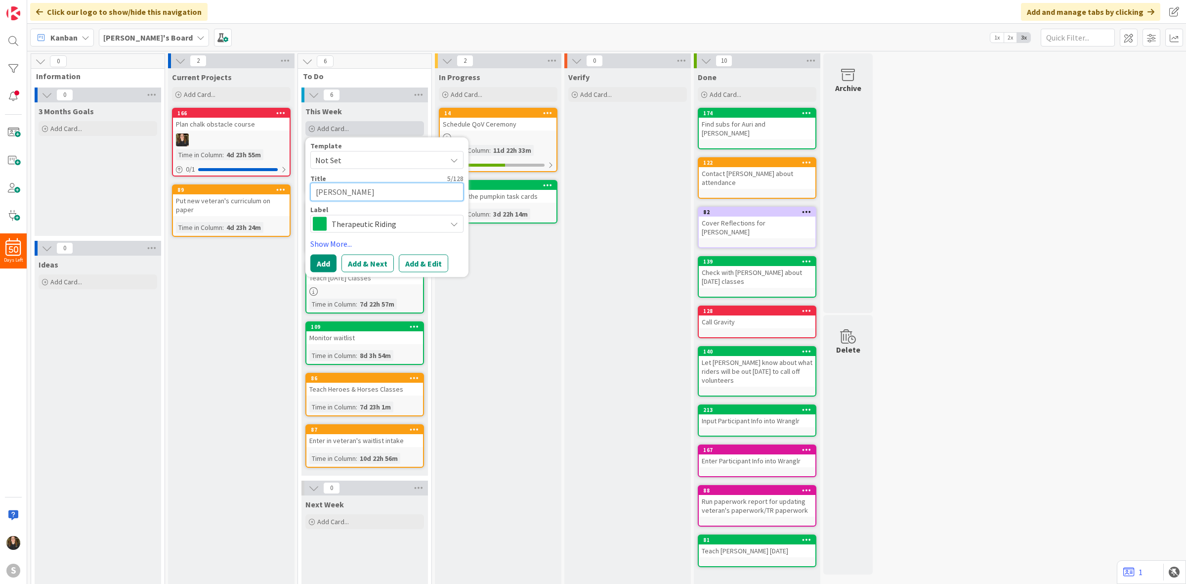
type textarea "[PERSON_NAME] o"
type textarea "x"
type textarea "[PERSON_NAME]"
type textarea "x"
type textarea "[PERSON_NAME]"
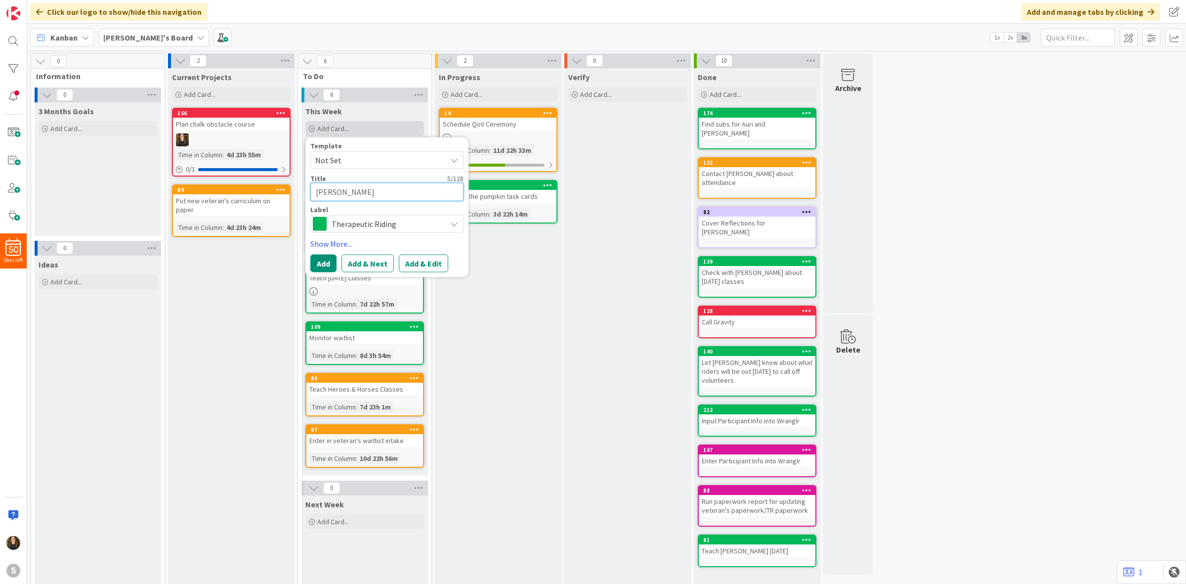
type textarea "x"
type textarea "Sen"
type textarea "x"
type textarea "Send"
type textarea "x"
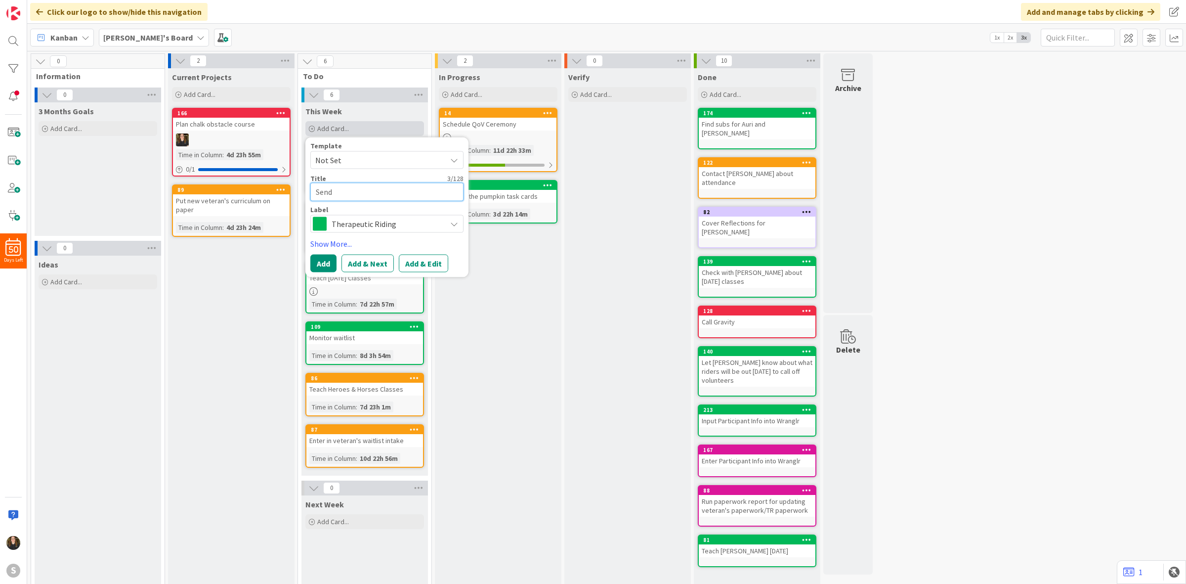
type textarea "Send o"
type textarea "x"
type textarea "Send ou"
type textarea "x"
type textarea "Send out"
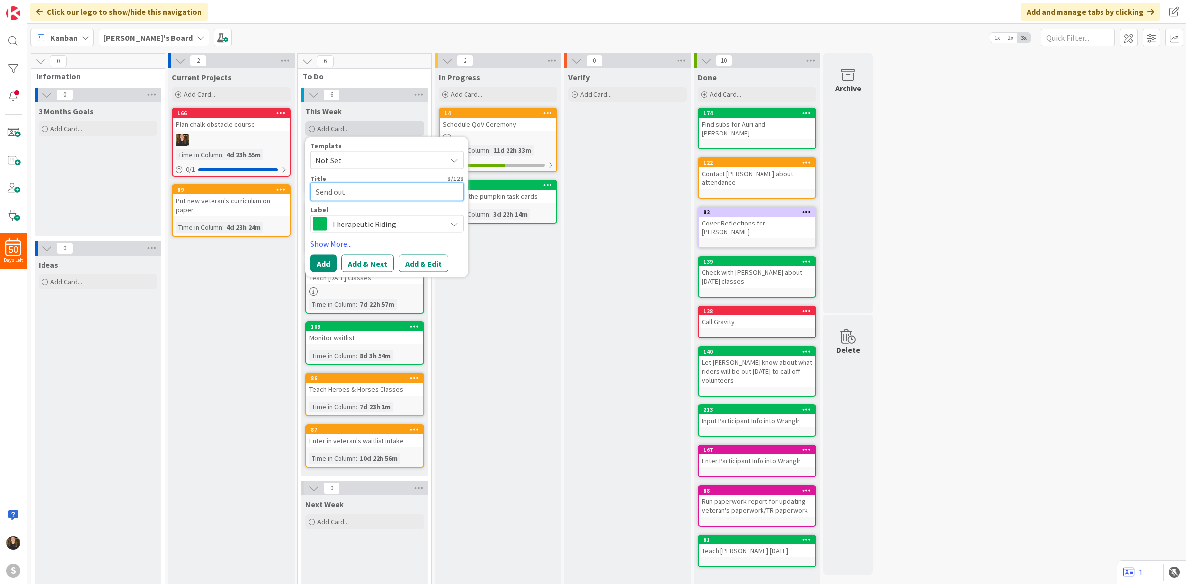
type textarea "x"
type textarea "Send out"
type textarea "x"
type textarea "Send out s"
type textarea "x"
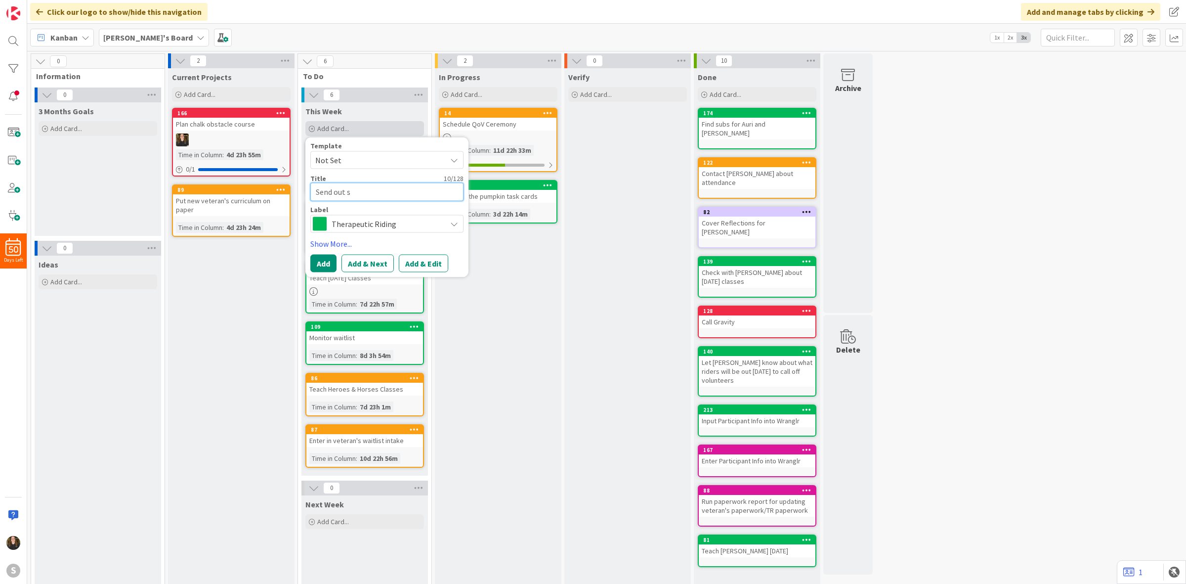
type textarea "Send out su"
type textarea "x"
type textarea "Send out sub"
type textarea "x"
type textarea "Send out sub"
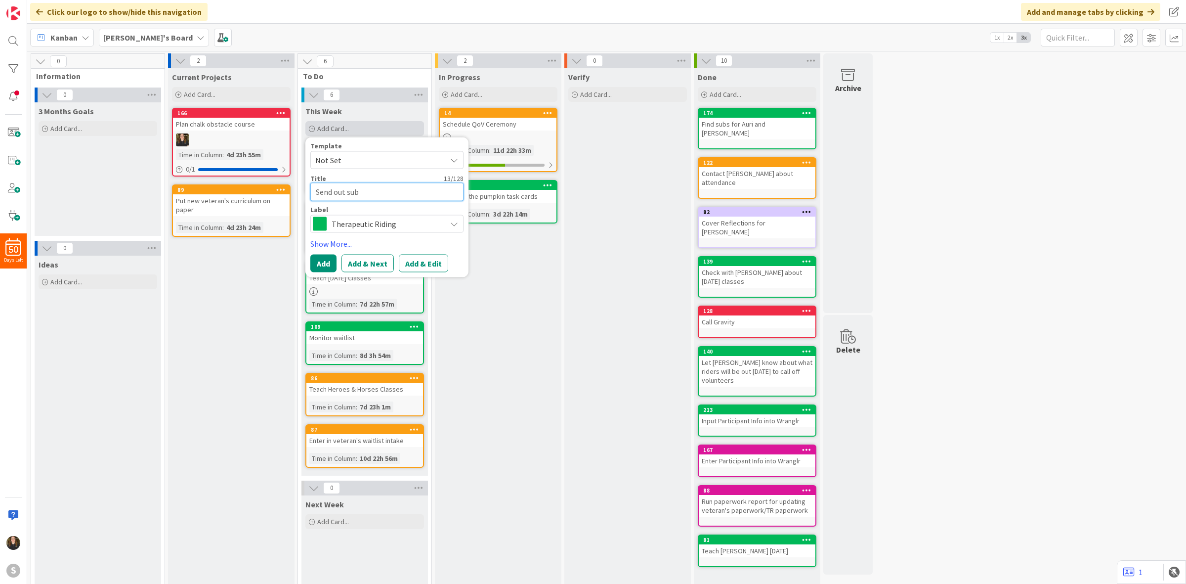
type textarea "x"
type textarea "Send out sub em"
type textarea "x"
type textarea "Send out sub emai"
type textarea "x"
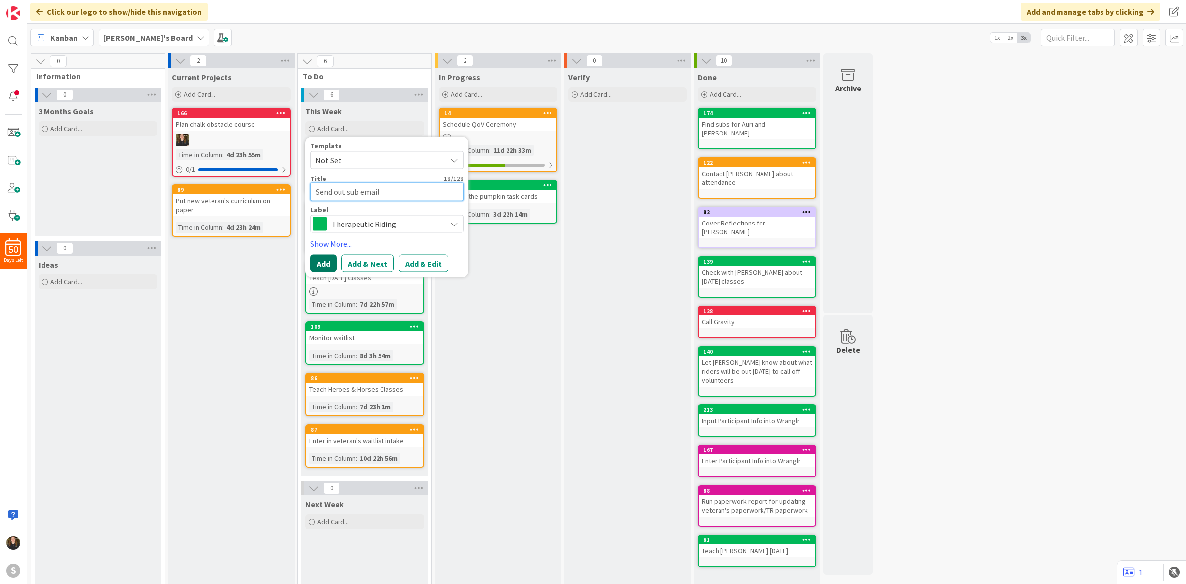
type textarea "Send out sub email"
click at [325, 268] on button "Add" at bounding box center [323, 263] width 26 height 18
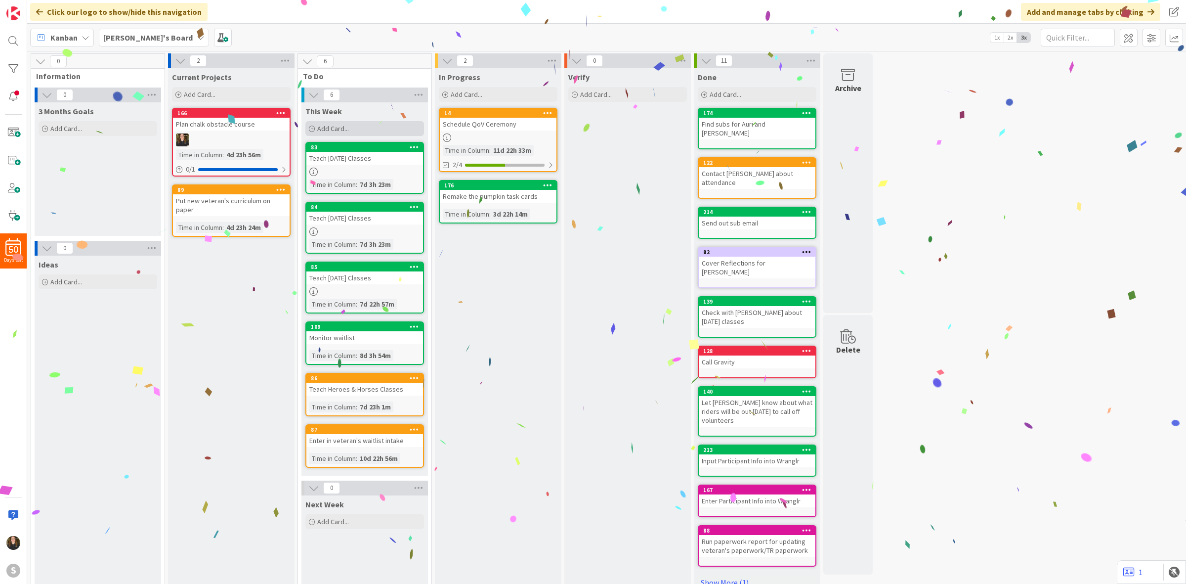
click at [355, 127] on div "Add Card..." at bounding box center [364, 128] width 119 height 15
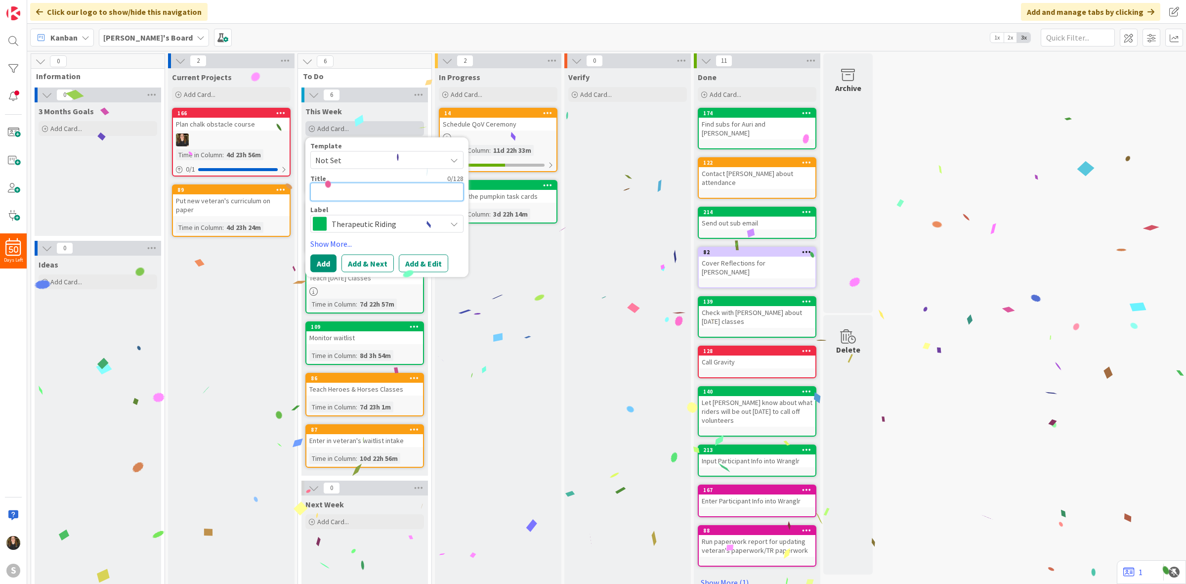
type textarea "x"
type textarea "C"
type textarea "x"
type textarea "Co"
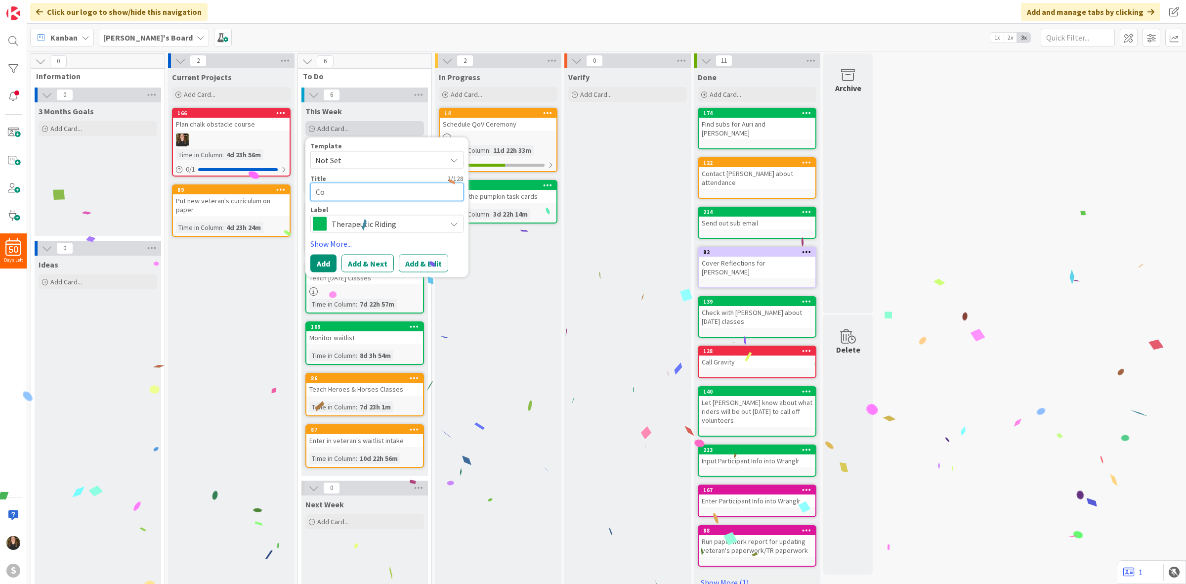
type textarea "x"
type textarea "Con"
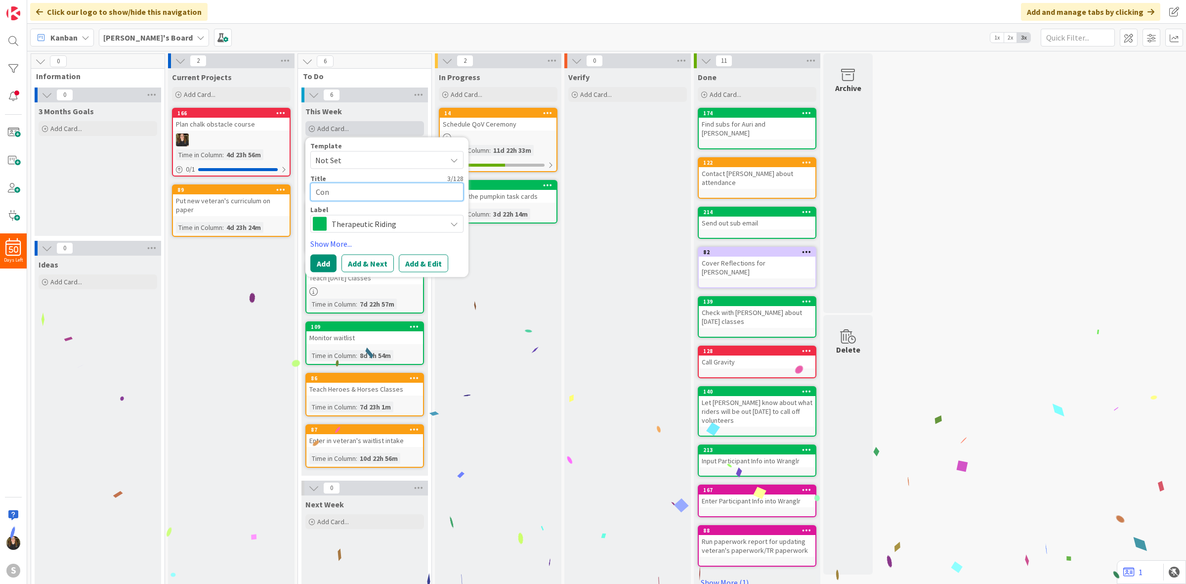
type textarea "x"
type textarea "Cont"
type textarea "x"
type textarea "Conta"
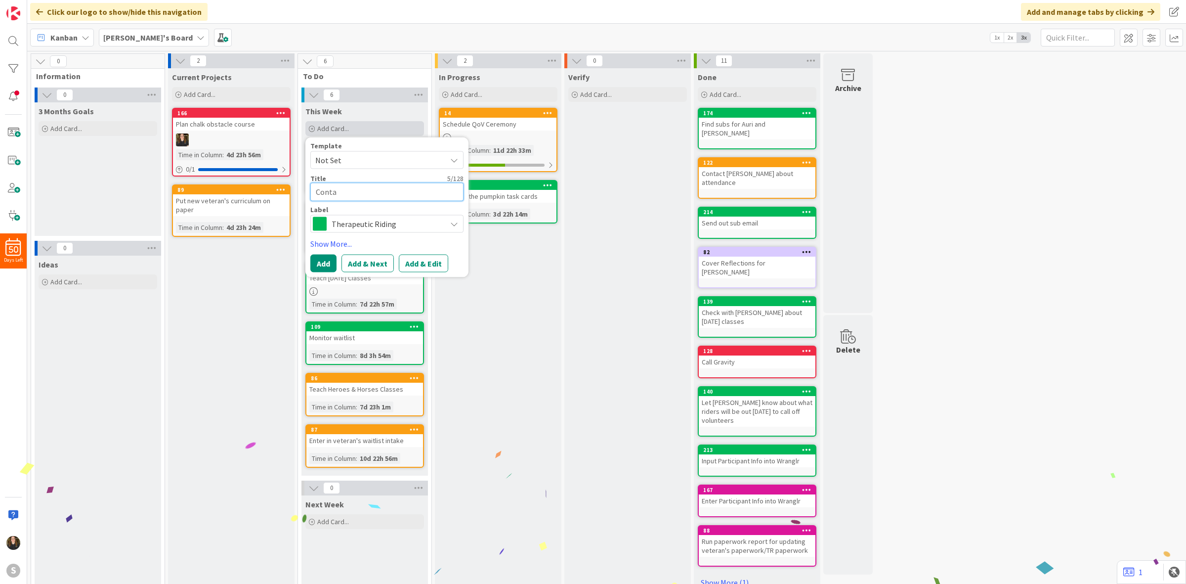
type textarea "x"
type textarea "Contac"
type textarea "x"
type textarea "Contact"
type textarea "x"
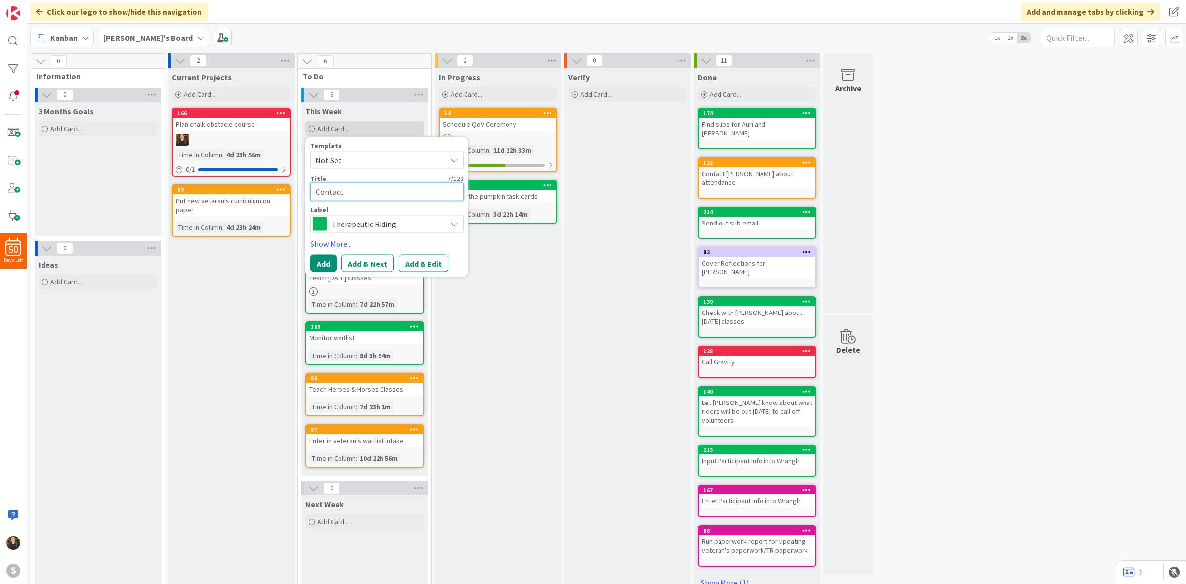
type textarea "Contact"
type textarea "x"
type textarea "Contact M"
type textarea "x"
type textarea "Contact Ma"
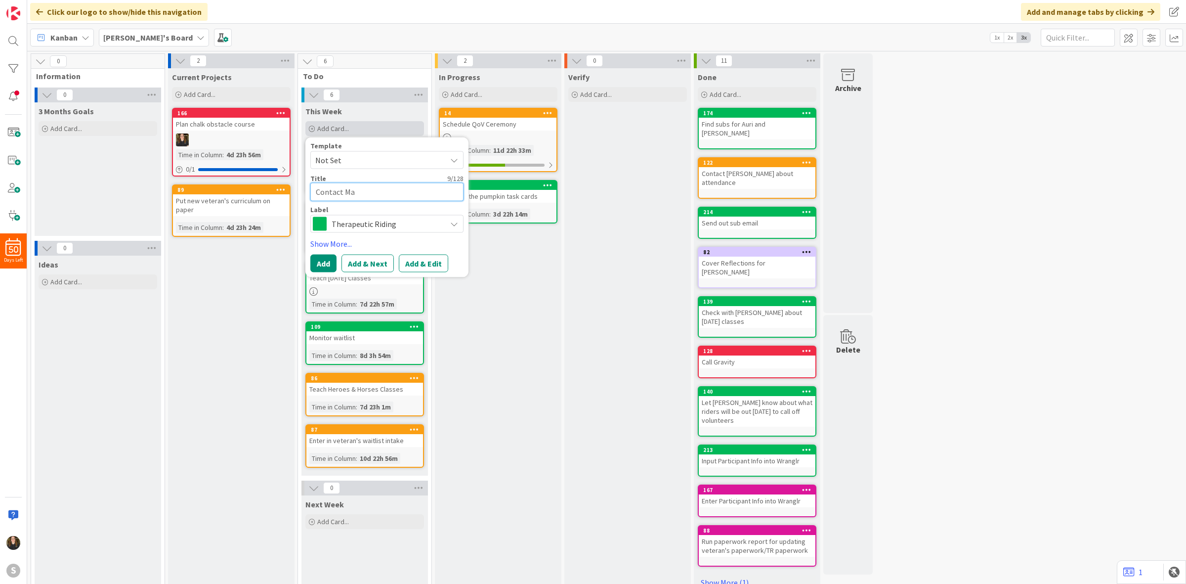
type textarea "x"
type textarea "Contact Mar"
type textarea "x"
type textarea "Contact [PERSON_NAME]"
type textarea "x"
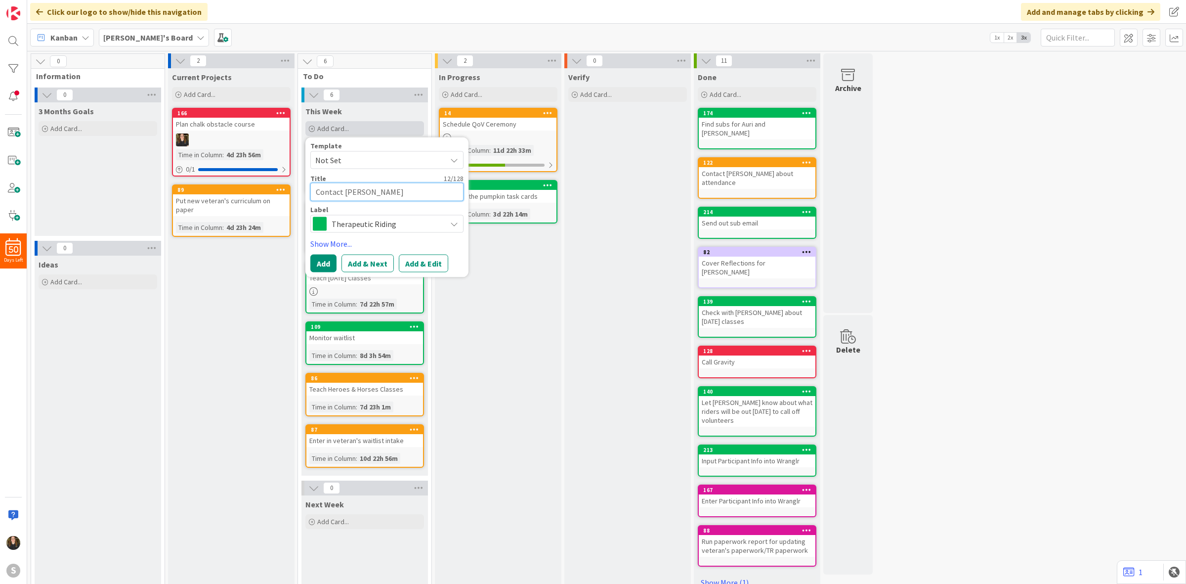
type textarea "Contact [PERSON_NAME]"
type textarea "x"
type textarea "Contact [PERSON_NAME]"
type textarea "x"
type textarea "Contact [PERSON_NAME]"
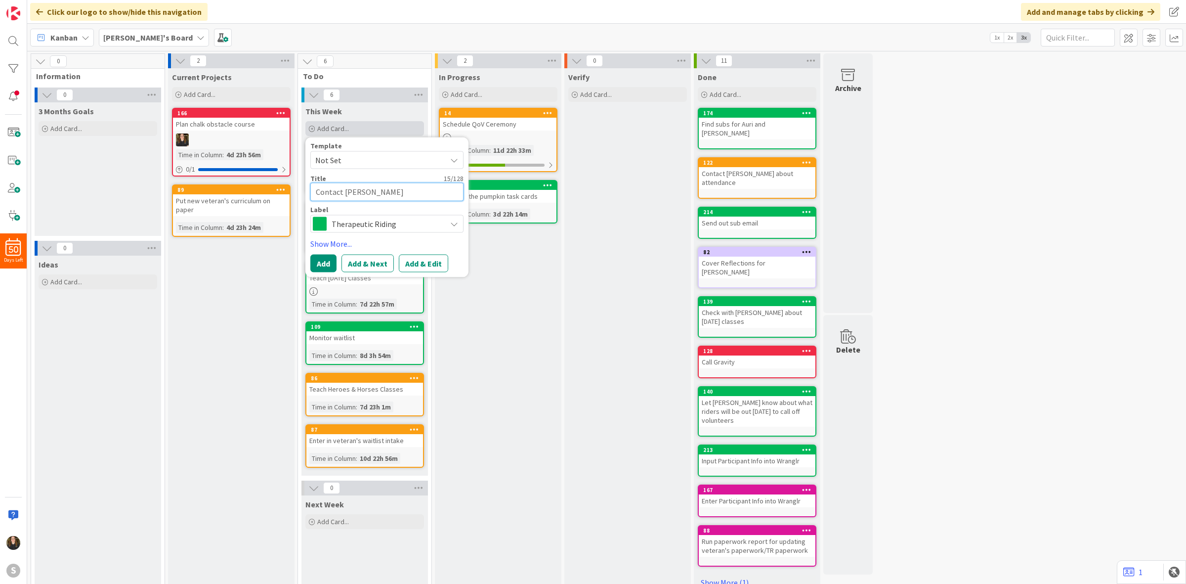
type textarea "x"
type textarea "Contact Marcos &"
type textarea "x"
type textarea "Contact Marcos &"
type textarea "x"
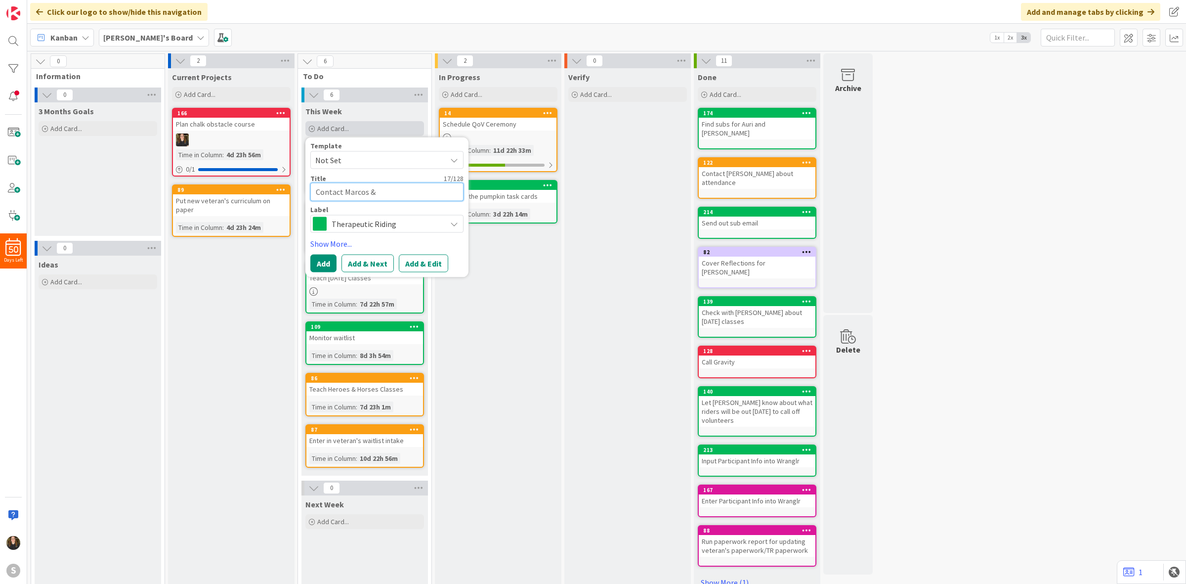
type textarea "Contact Marcos & s"
type textarea "x"
type textarea "Contact Marcos & st"
type textarea "x"
type textarea "Contact Marcos & s"
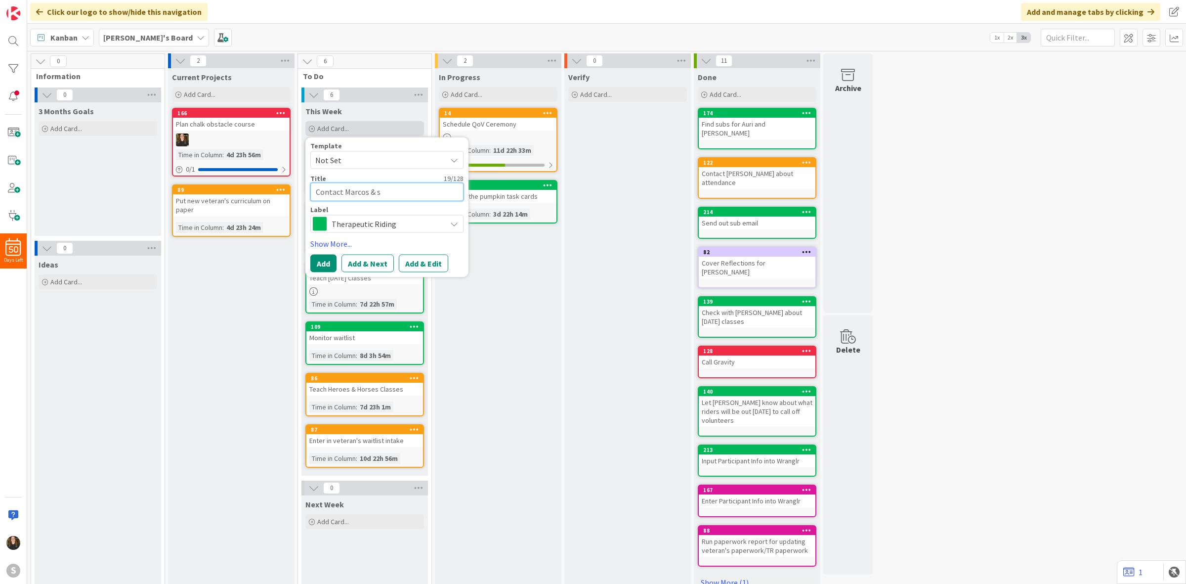
type textarea "x"
type textarea "Contact Marcos &"
type textarea "x"
type textarea "Contact Marcos & S"
type textarea "x"
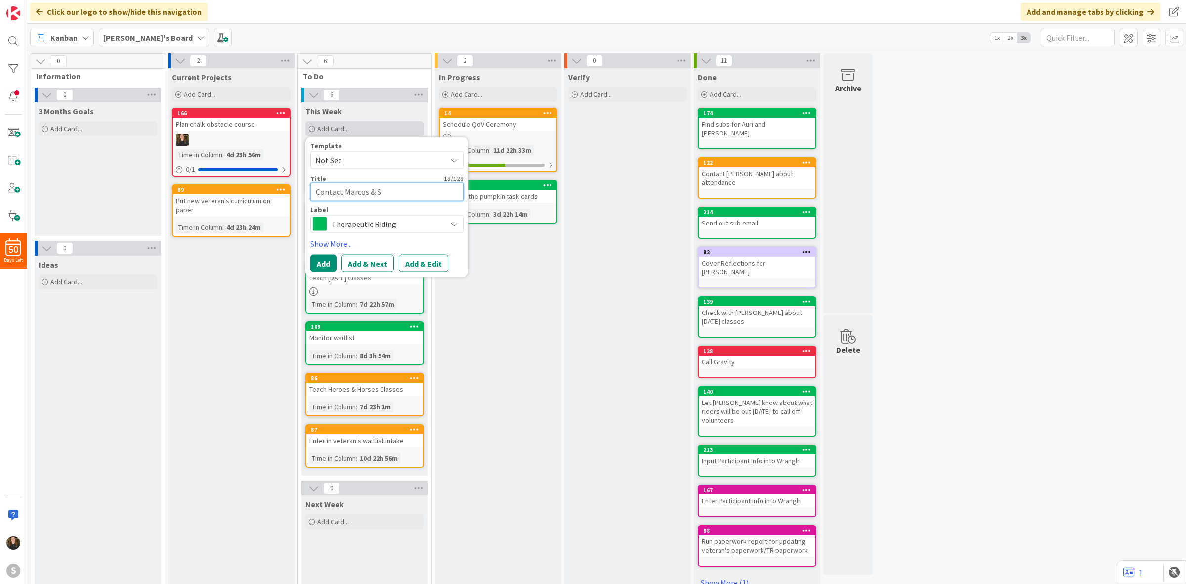
type textarea "Contact Marcos & St"
type textarea "x"
type textarea "Contact Marcos & Sta"
type textarea "x"
type textarea "Contact Marcos & [PERSON_NAME]"
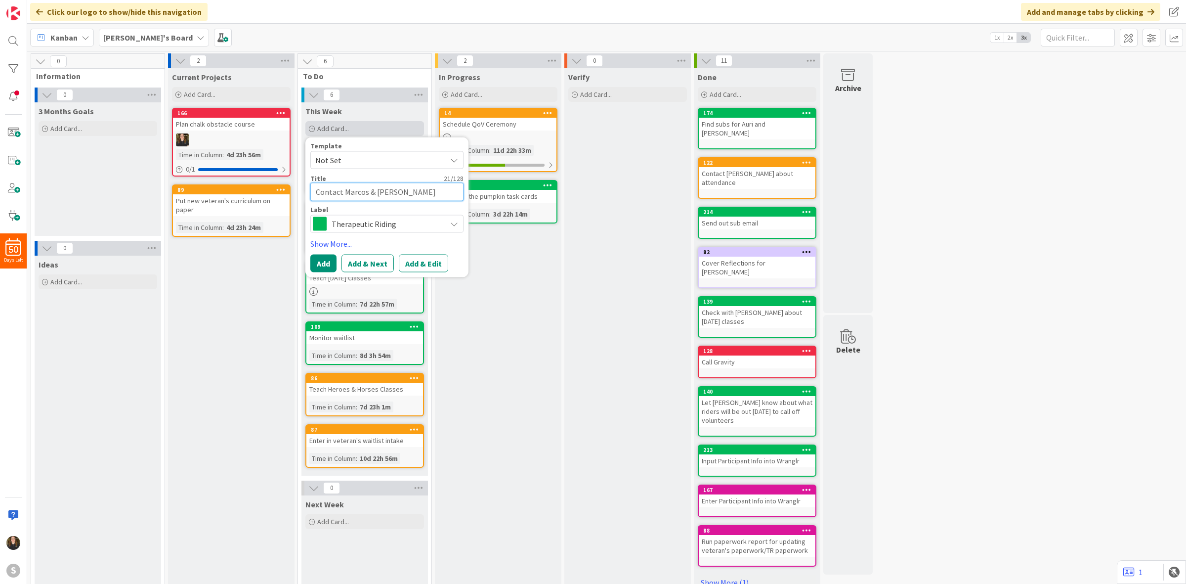
type textarea "x"
type textarea "Contact Marcos & Sta"
type textarea "x"
type textarea "Contact Marcos & St"
type textarea "x"
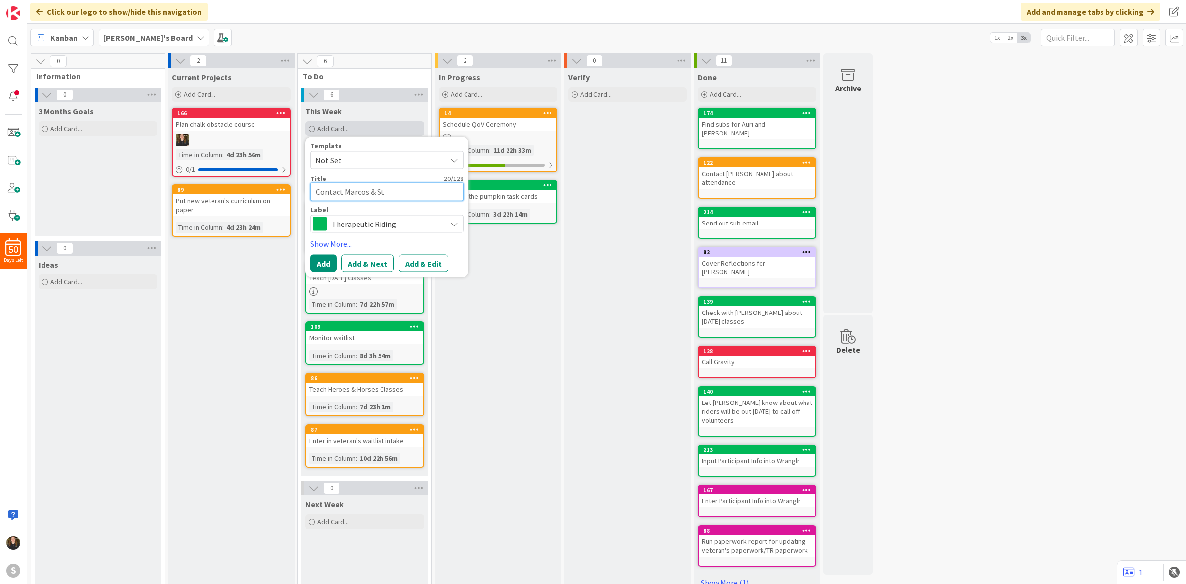
type textarea "Contact Marcos & S"
type textarea "x"
type textarea "Contact Marcos & Sa"
type textarea "x"
type textarea "Contact Marcos & San"
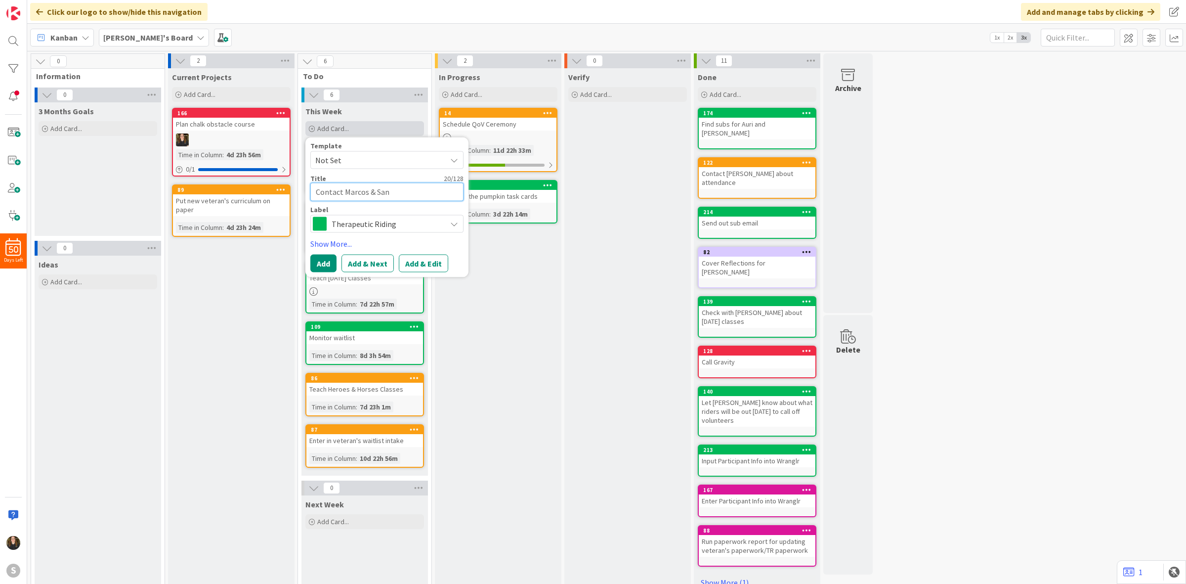
type textarea "x"
type textarea "Contact Marcos & Sant"
type textarea "x"
type textarea "Contact Marcos & Santi"
type textarea "x"
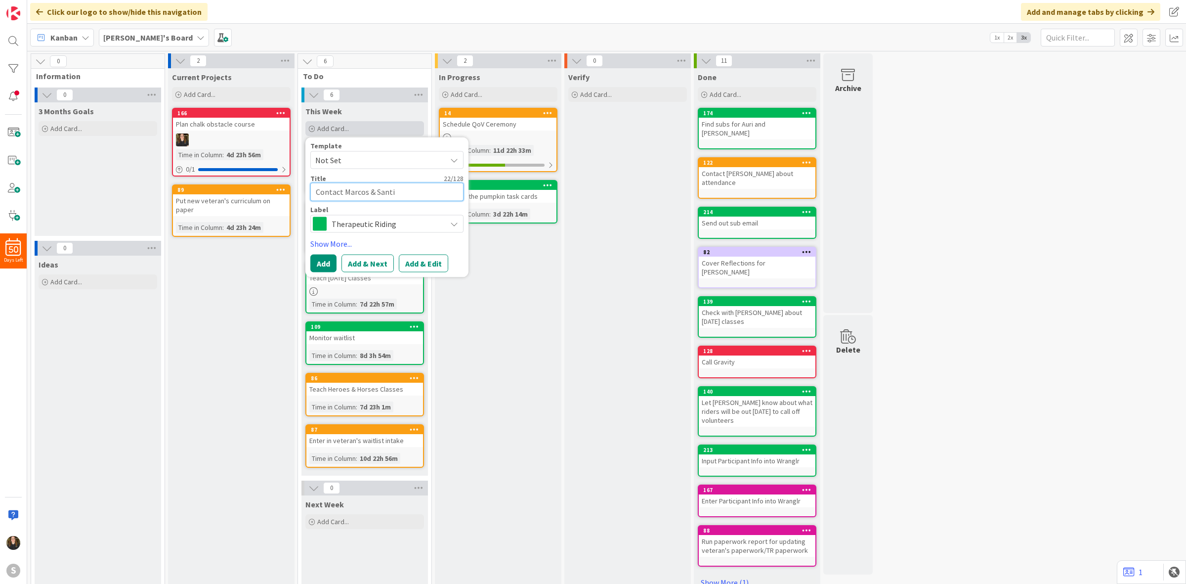
type textarea "Contact Marcos & [PERSON_NAME]'"
type textarea "x"
type textarea "Contact Marcos & [PERSON_NAME]'s"
type textarea "x"
click at [330, 262] on button "Add" at bounding box center [323, 263] width 26 height 18
